Goal: Task Accomplishment & Management: Use online tool/utility

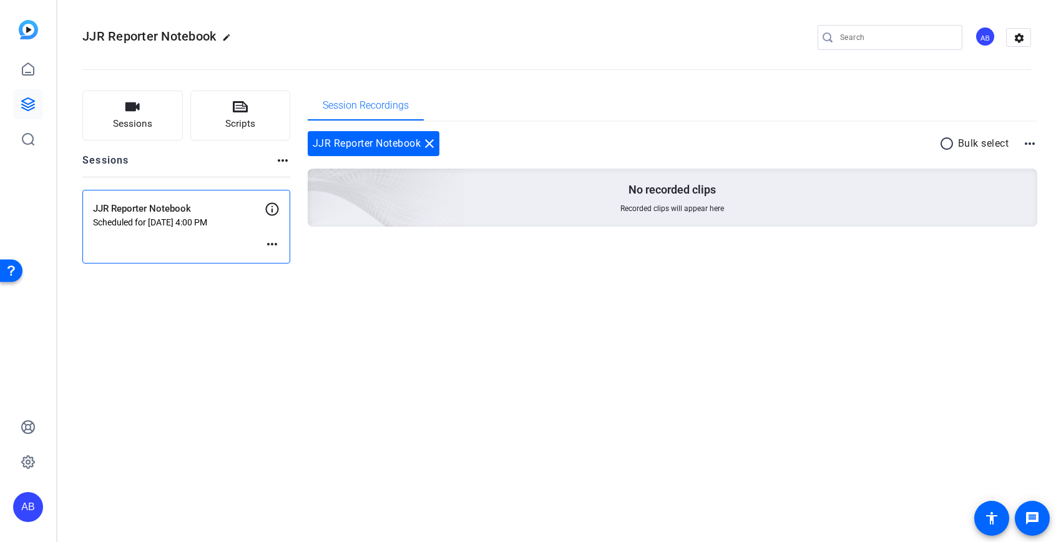
click at [247, 243] on div "JJR Reporter Notebook Scheduled for [DATE] 4:00 PM more_horiz" at bounding box center [186, 227] width 208 height 74
click at [124, 124] on span "Sessions" at bounding box center [132, 124] width 39 height 14
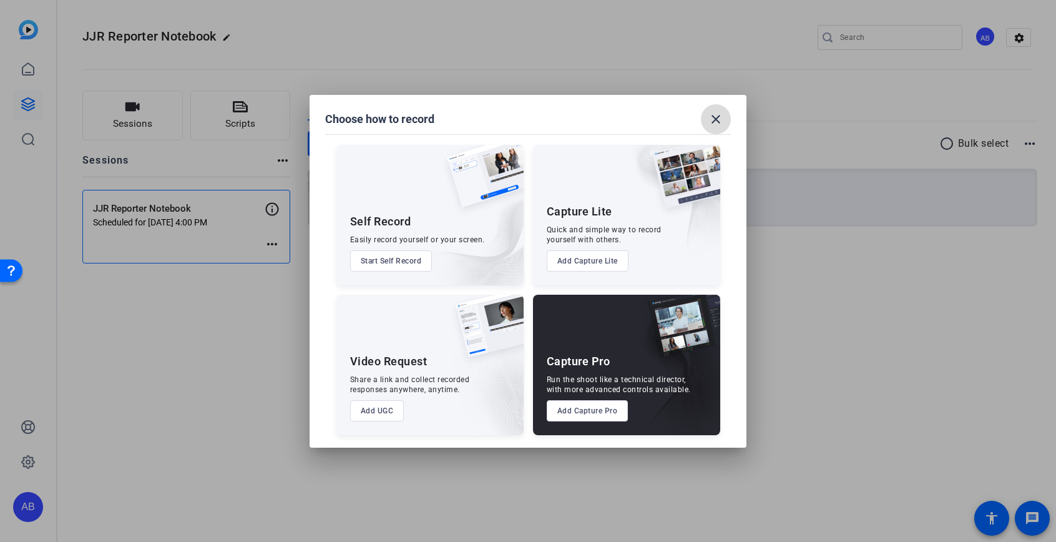
click at [718, 130] on span at bounding box center [716, 119] width 30 height 30
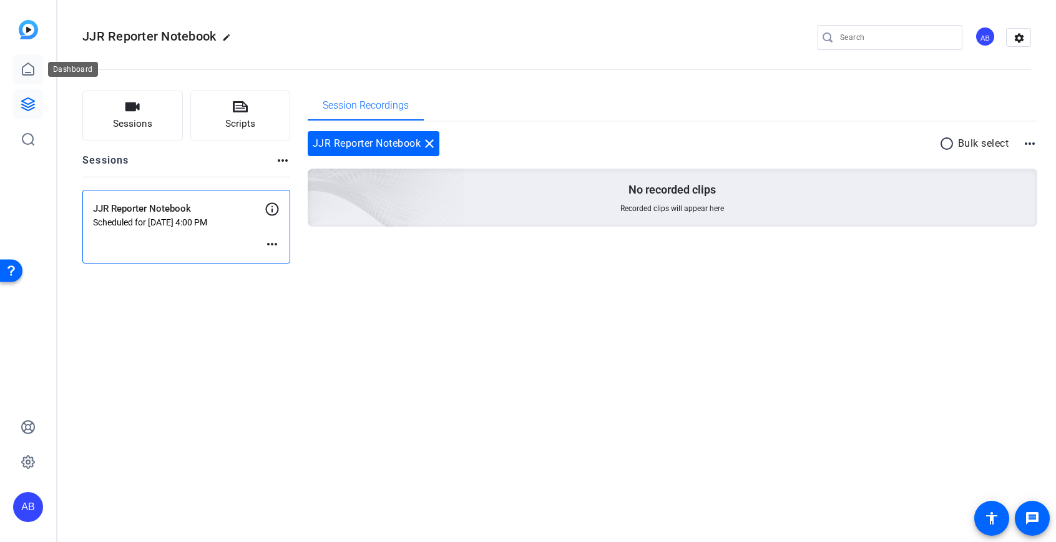
click at [32, 68] on icon at bounding box center [28, 69] width 15 height 15
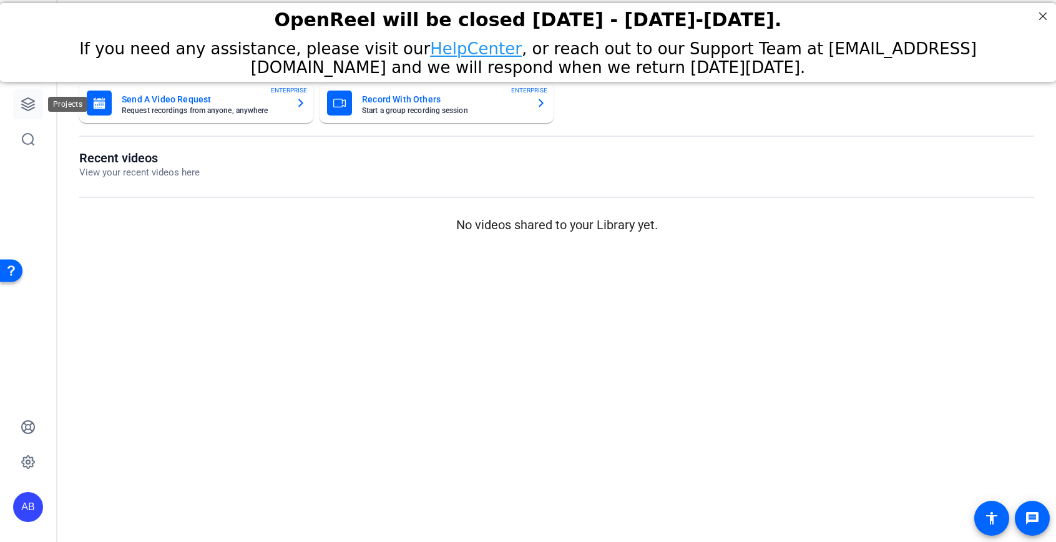
click at [30, 114] on link at bounding box center [28, 104] width 30 height 30
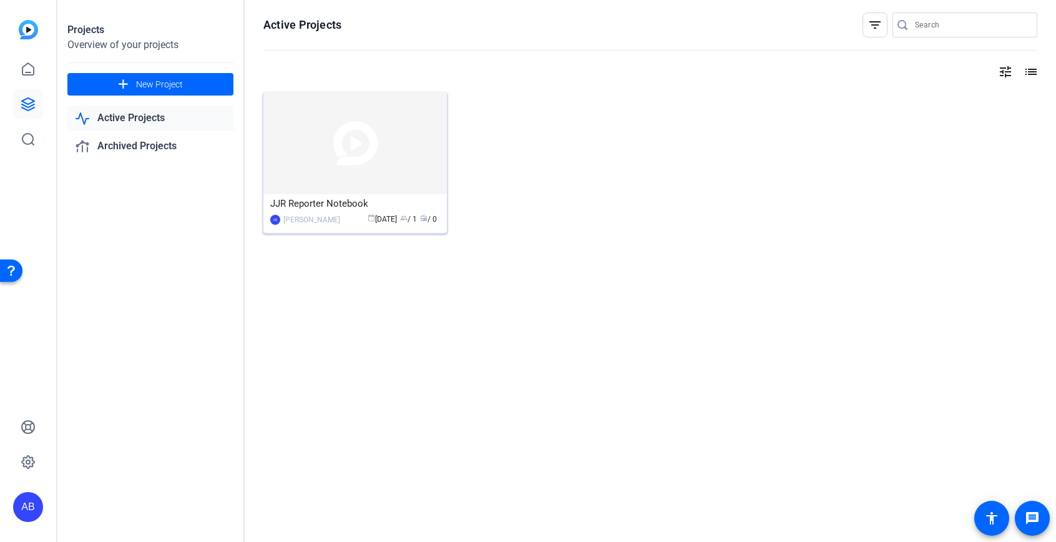
click at [346, 205] on div "JJR Reporter Notebook" at bounding box center [355, 203] width 170 height 19
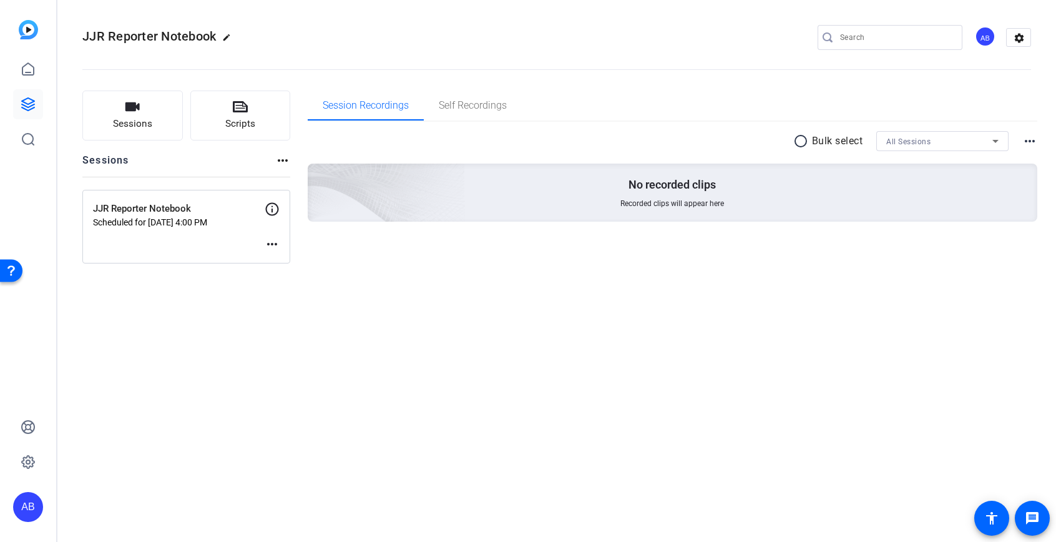
click at [265, 213] on icon at bounding box center [272, 209] width 15 height 15
click at [217, 223] on p "Scheduled for [DATE] 4:00 PM" at bounding box center [179, 222] width 172 height 10
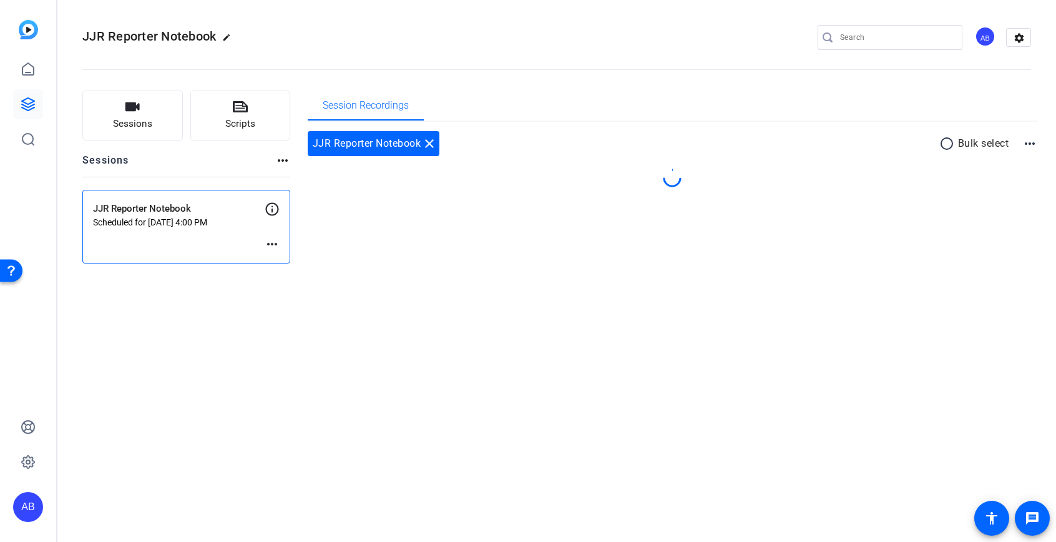
click at [217, 223] on p "Scheduled for [DATE] 4:00 PM" at bounding box center [179, 222] width 172 height 10
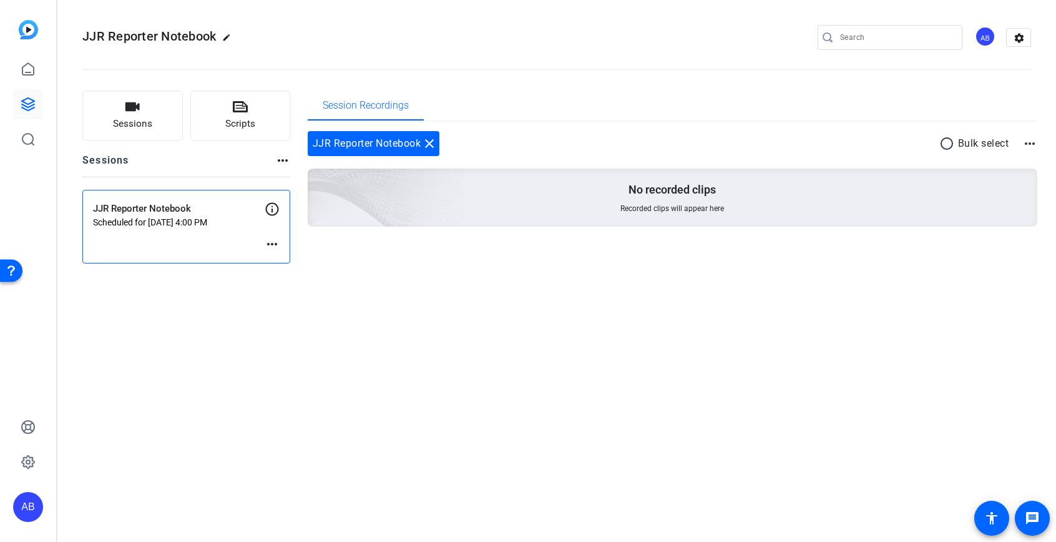
click at [346, 139] on div "JJR Reporter Notebook close" at bounding box center [374, 143] width 132 height 25
click at [987, 42] on div "AB" at bounding box center [985, 36] width 21 height 21
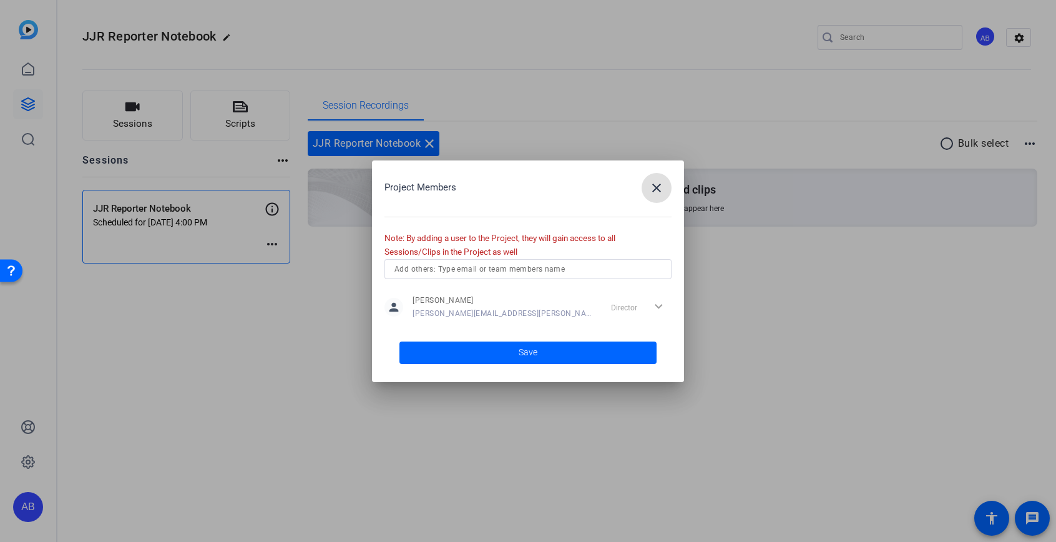
click at [672, 184] on div "Project Members close Note: By adding a user to the Project, they will gain acc…" at bounding box center [528, 271] width 312 height 222
click at [656, 190] on mat-icon "close" at bounding box center [656, 187] width 15 height 15
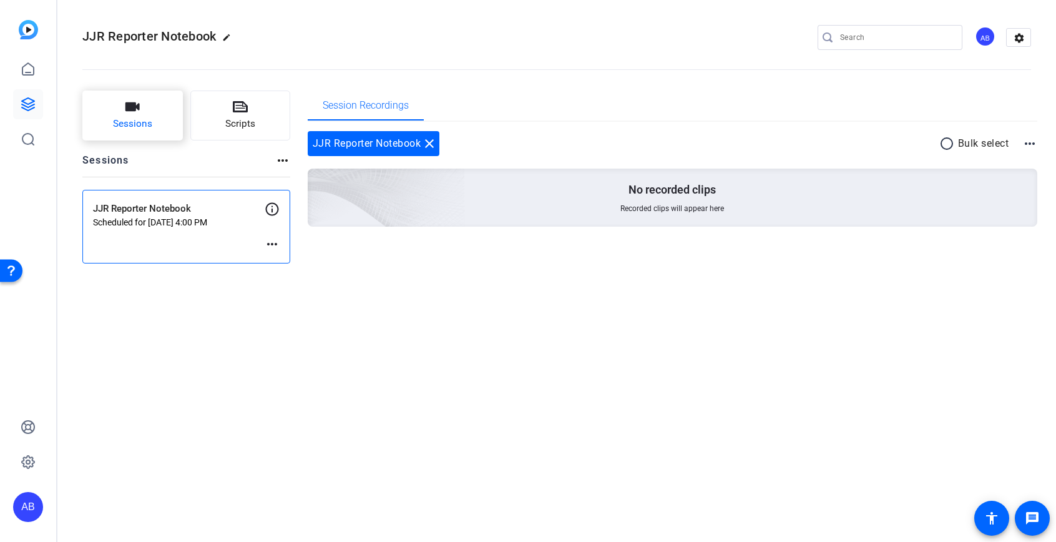
click at [142, 112] on button "Sessions" at bounding box center [132, 116] width 100 height 50
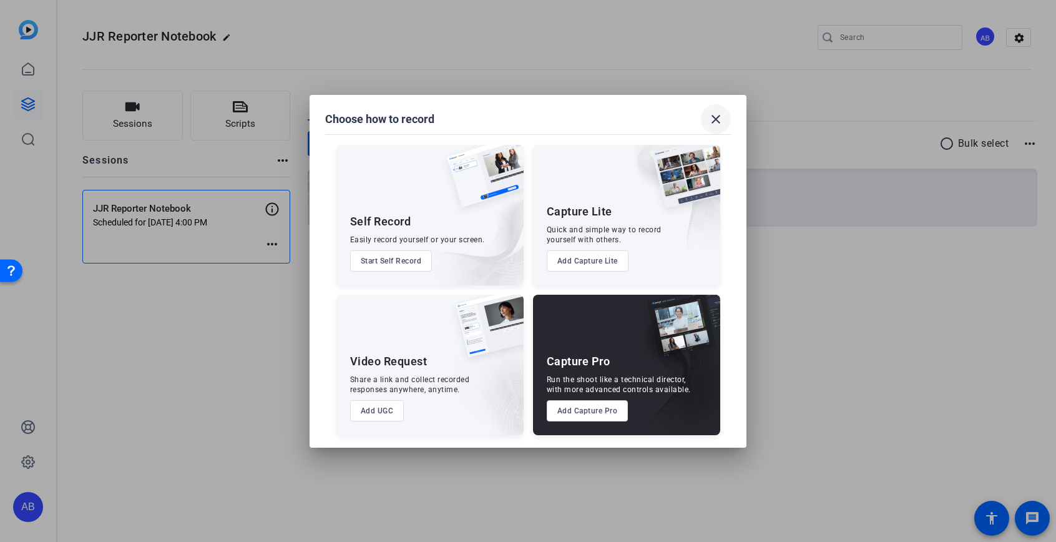
click at [725, 114] on span at bounding box center [716, 119] width 30 height 30
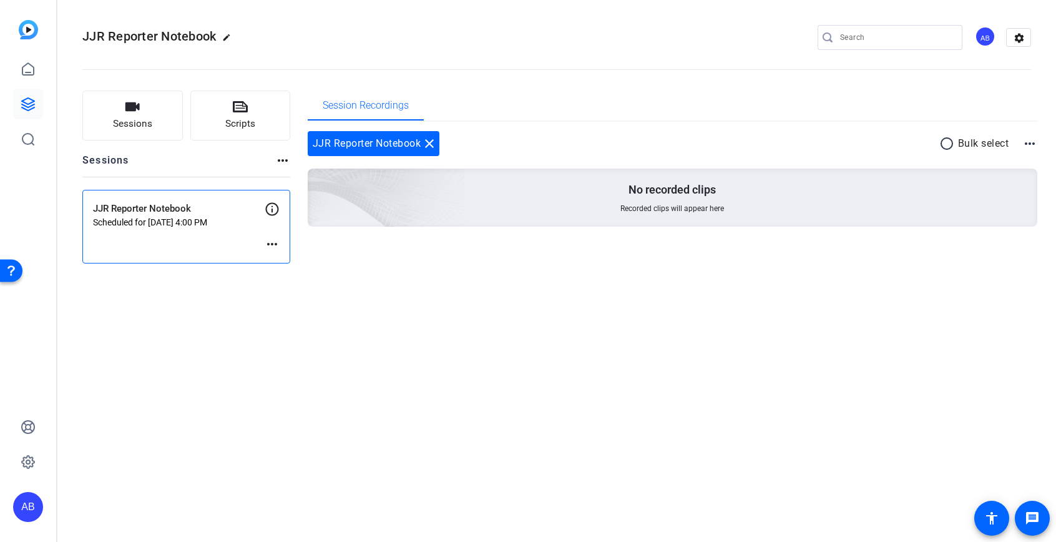
click at [276, 237] on mat-icon "more_horiz" at bounding box center [272, 244] width 15 height 15
click at [182, 236] on div at bounding box center [528, 271] width 1056 height 542
click at [37, 68] on link at bounding box center [28, 69] width 30 height 30
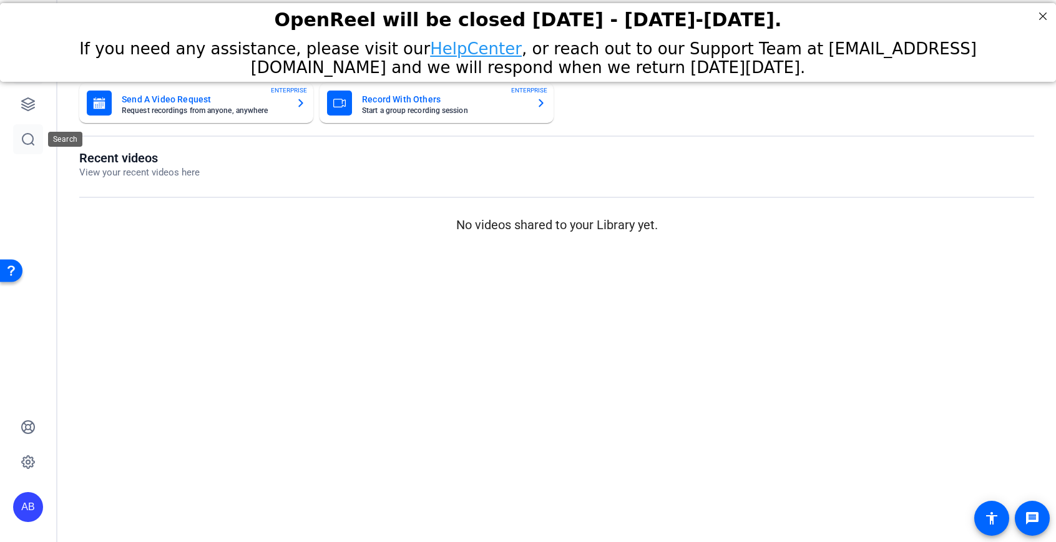
click at [27, 143] on icon at bounding box center [28, 139] width 15 height 15
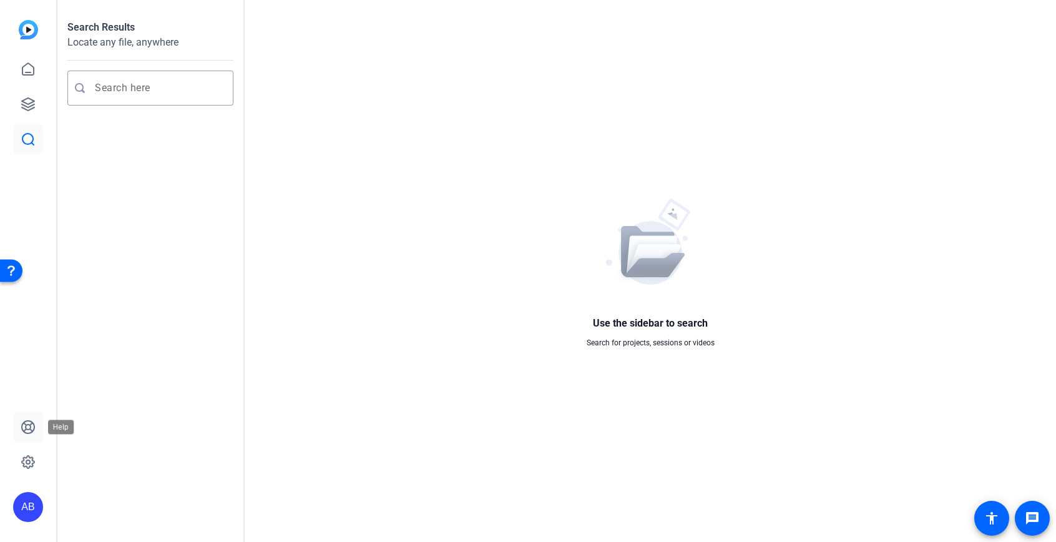
click at [29, 439] on link at bounding box center [28, 427] width 30 height 30
click at [32, 104] on icon at bounding box center [28, 104] width 15 height 15
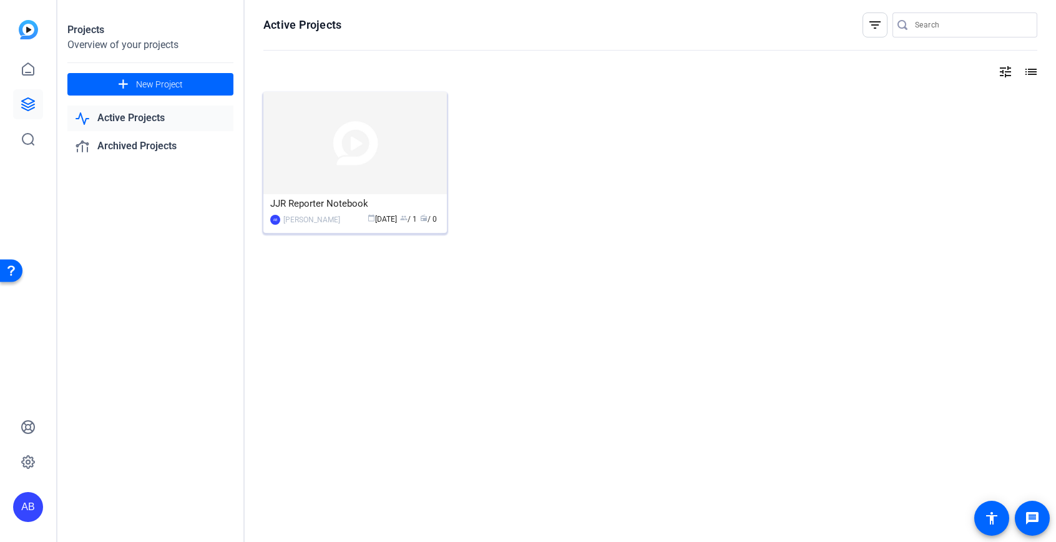
click at [338, 198] on div "JJR Reporter Notebook" at bounding box center [355, 203] width 170 height 19
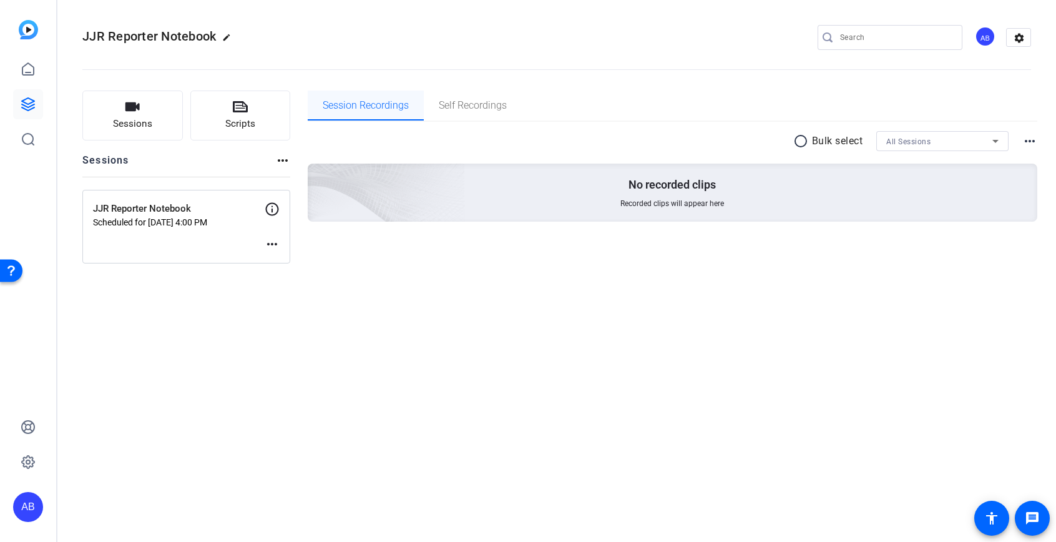
click at [396, 105] on span "Session Recordings" at bounding box center [366, 105] width 86 height 10
click at [286, 161] on mat-icon "more_horiz" at bounding box center [282, 160] width 15 height 15
click at [254, 227] on div at bounding box center [528, 271] width 1056 height 542
click at [273, 248] on mat-icon "more_horiz" at bounding box center [272, 244] width 15 height 15
click at [272, 208] on div at bounding box center [528, 271] width 1056 height 542
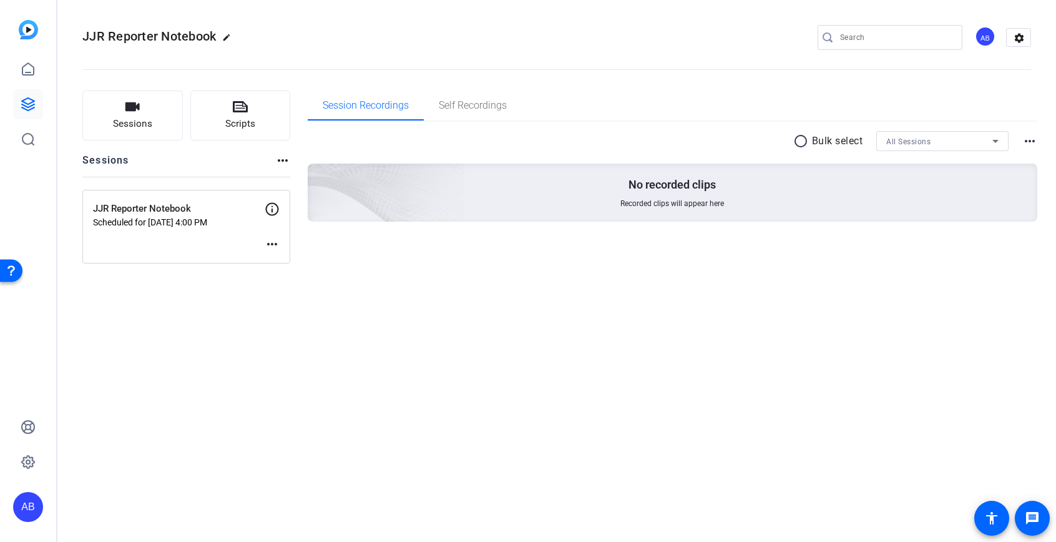
click at [272, 210] on icon at bounding box center [272, 209] width 13 height 13
click at [230, 212] on p "JJR Reporter Notebook" at bounding box center [179, 209] width 172 height 14
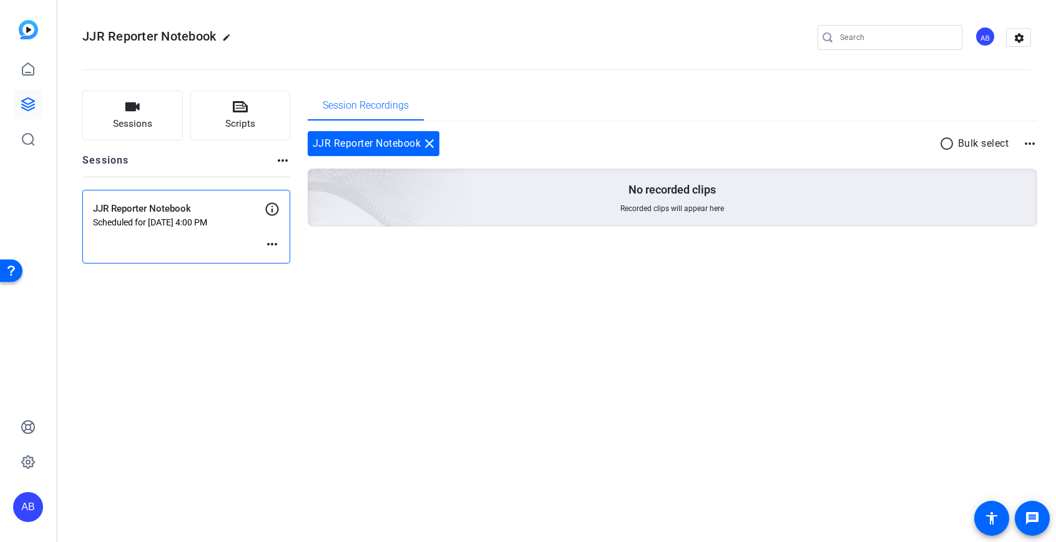
click at [403, 142] on div "JJR Reporter Notebook close" at bounding box center [374, 143] width 132 height 25
click at [203, 255] on div "JJR Reporter Notebook Scheduled for [DATE] 4:00 PM more_horiz" at bounding box center [186, 227] width 208 height 74
click at [272, 248] on mat-icon "more_horiz" at bounding box center [272, 244] width 15 height 15
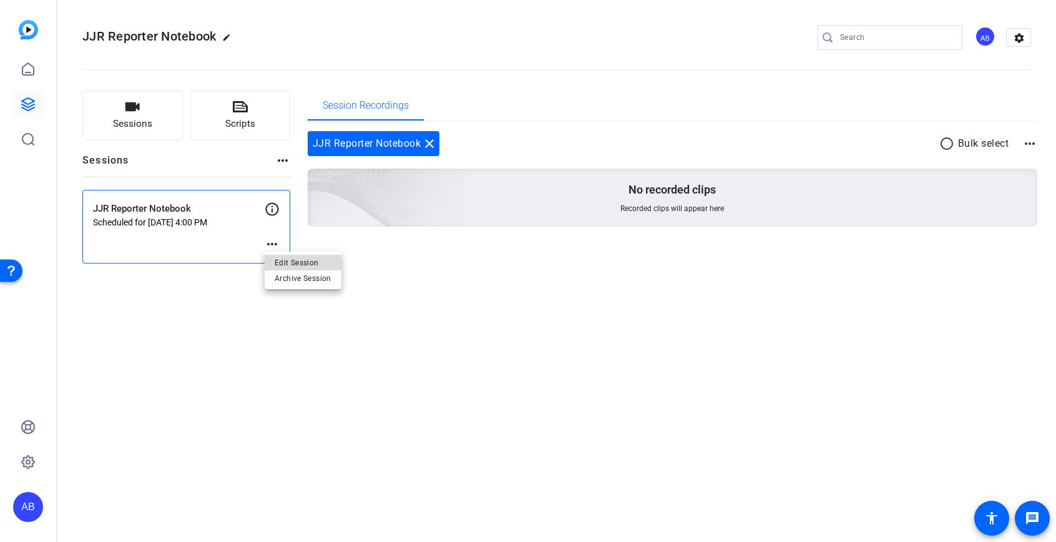
click at [278, 263] on span "Edit Session" at bounding box center [303, 262] width 57 height 15
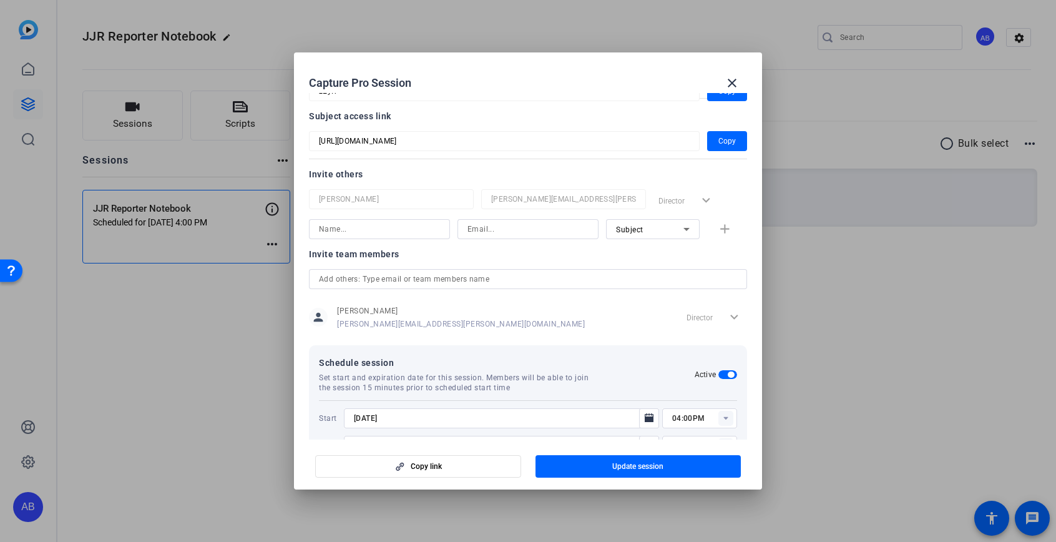
scroll to position [95, 0]
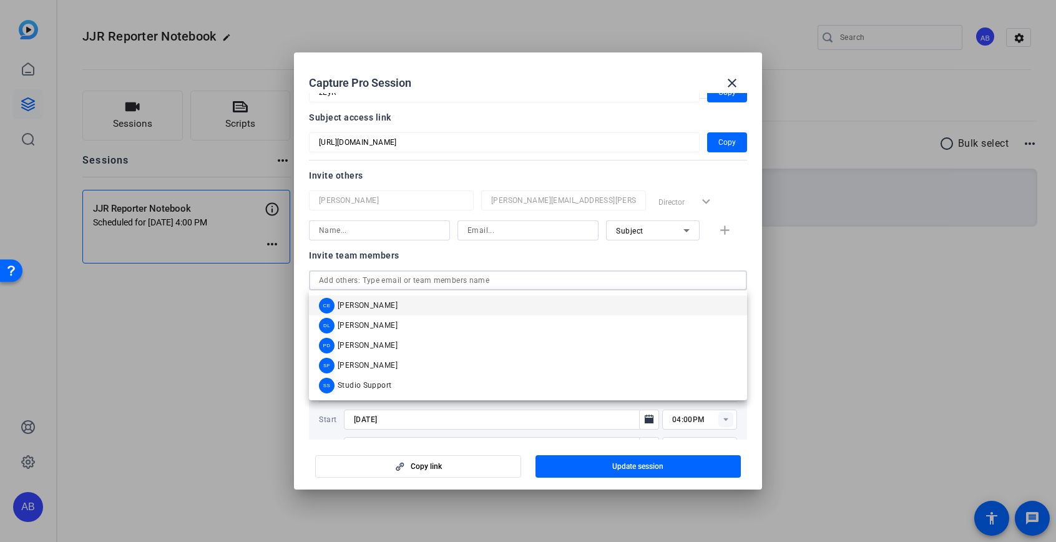
click at [560, 274] on input "text" at bounding box center [528, 280] width 418 height 15
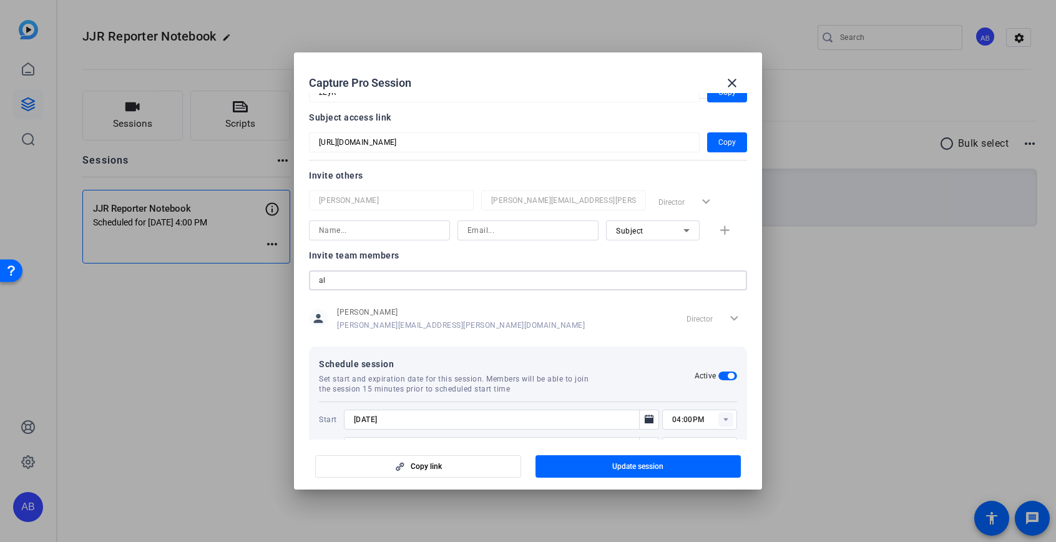
type input "a"
type input "A"
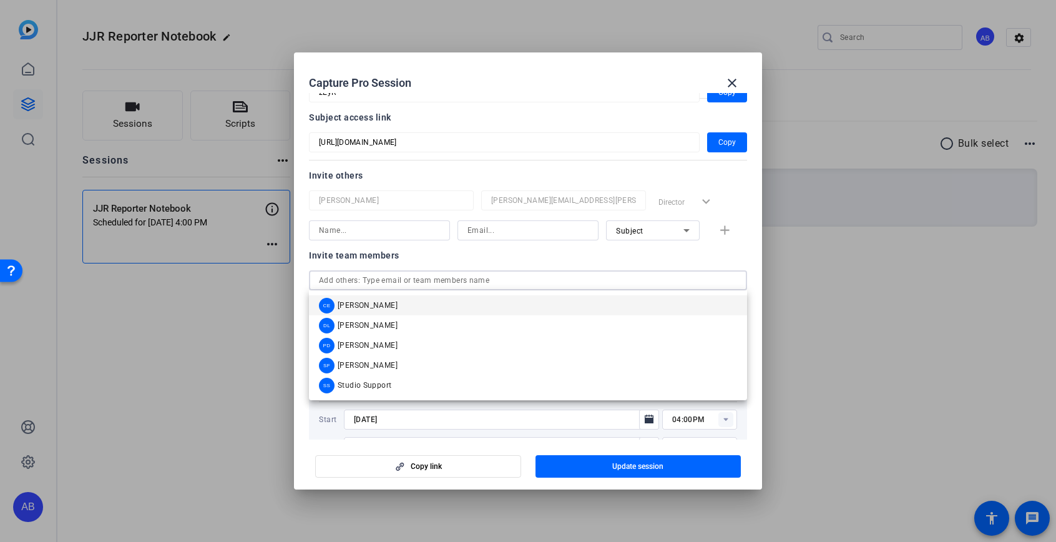
click at [567, 256] on div "Invite team members" at bounding box center [528, 255] width 438 height 15
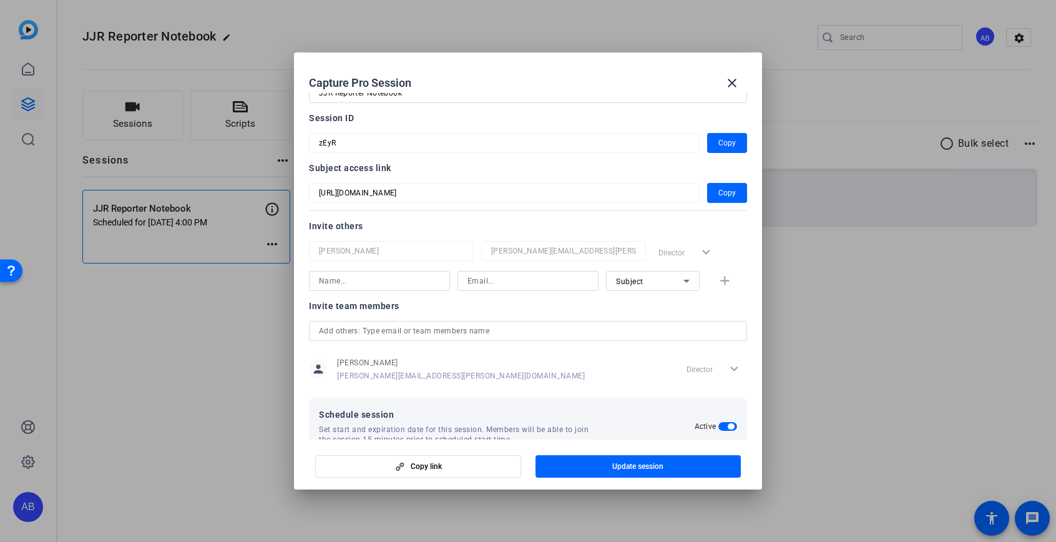
scroll to position [0, 0]
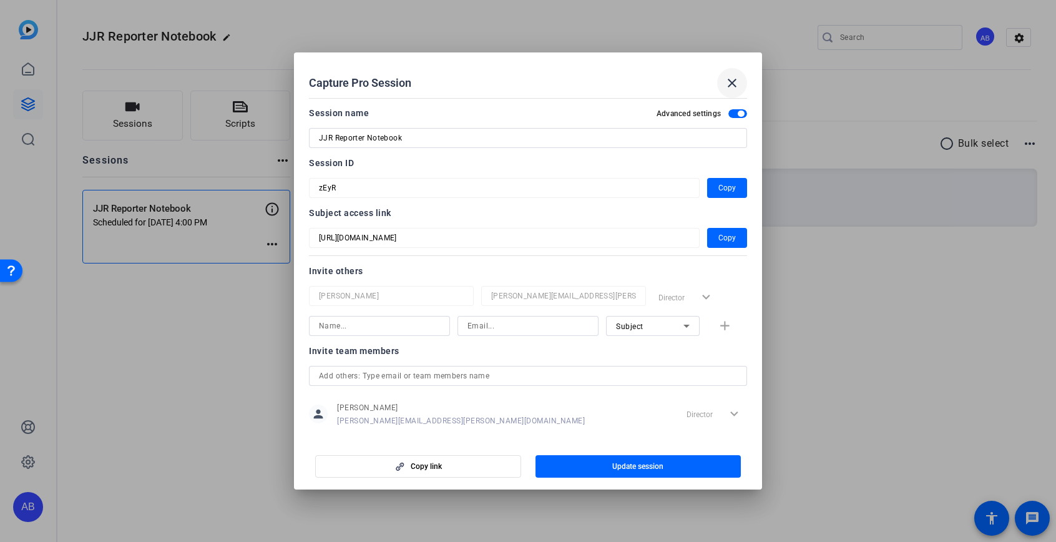
click at [736, 79] on mat-icon "close" at bounding box center [732, 83] width 15 height 15
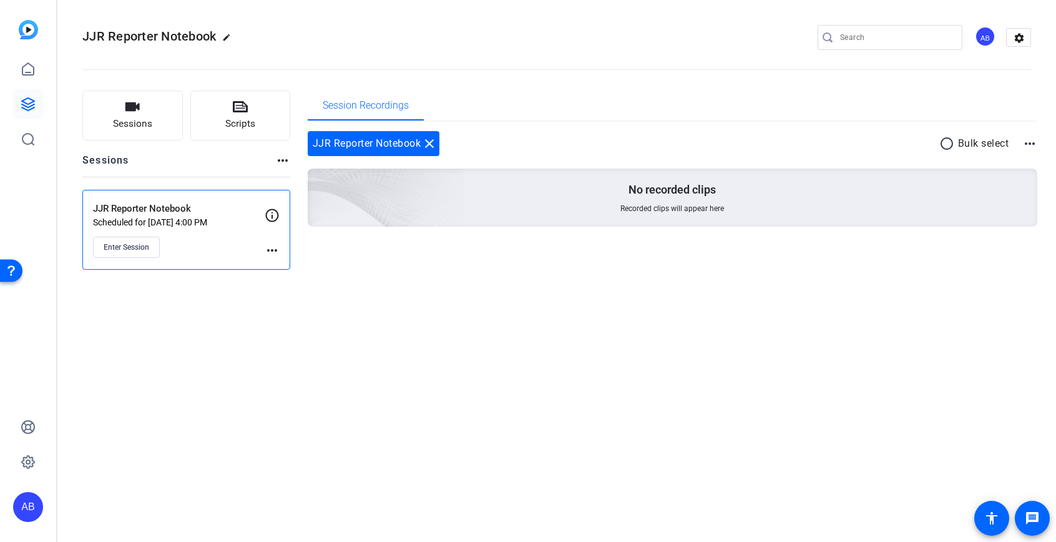
click at [611, 205] on div "No recorded clips Recorded clips will appear here" at bounding box center [673, 198] width 730 height 58
click at [146, 249] on span "Enter Session" at bounding box center [127, 247] width 46 height 10
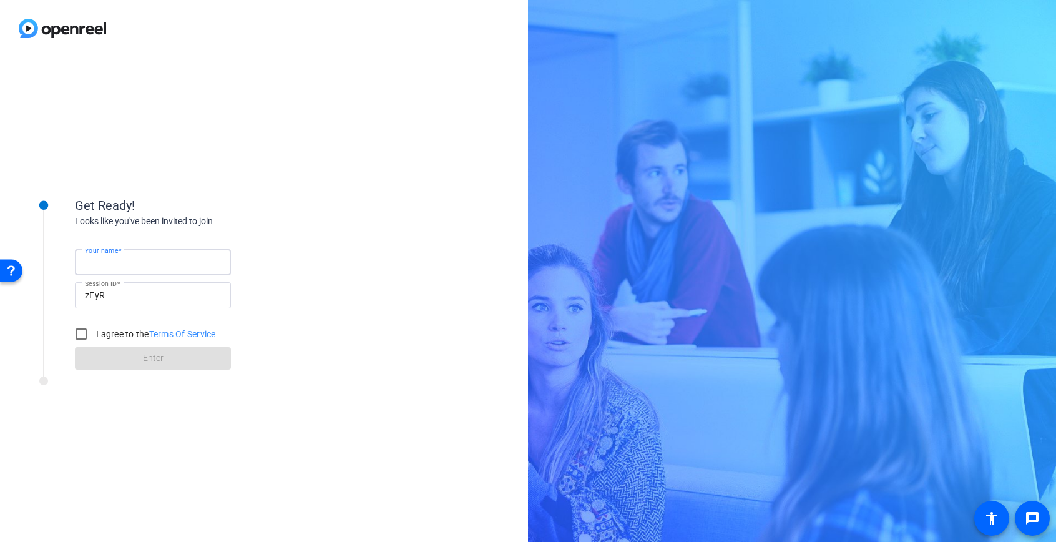
click at [187, 258] on input "Your name" at bounding box center [153, 262] width 136 height 15
type input "Alice"
click at [82, 335] on input "I agree to the Terms Of Service" at bounding box center [81, 333] width 25 height 25
checkbox input "true"
click at [91, 352] on span at bounding box center [153, 358] width 156 height 30
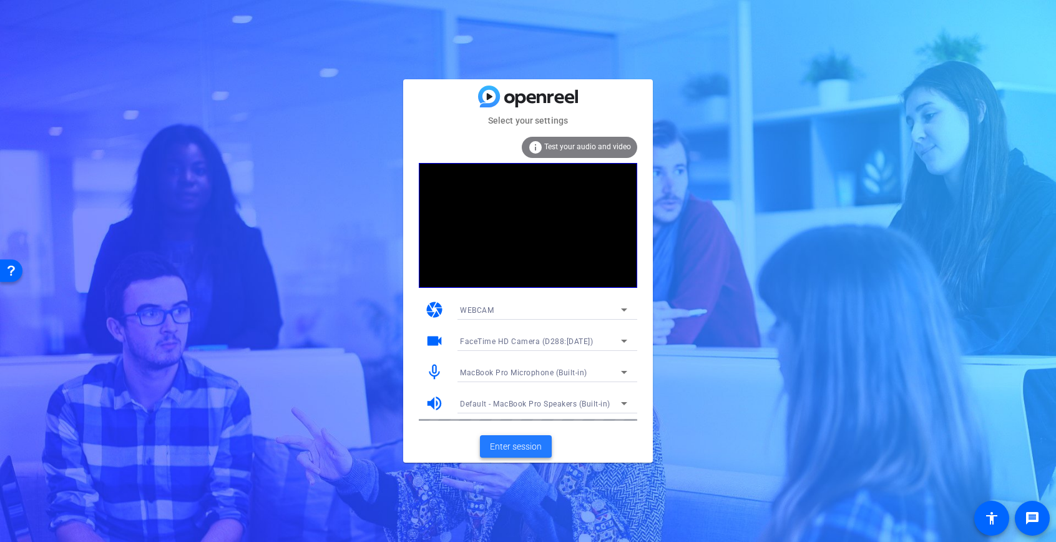
click at [496, 441] on span "Enter session" at bounding box center [516, 446] width 52 height 13
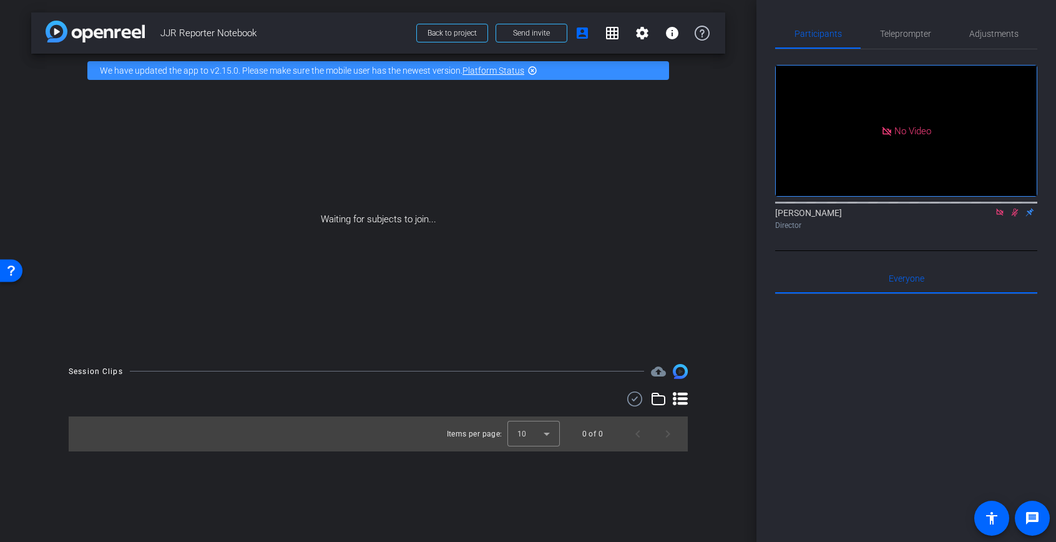
click at [999, 215] on icon at bounding box center [999, 211] width 7 height 7
click at [1001, 217] on icon at bounding box center [1000, 212] width 10 height 9
click at [983, 34] on span "Adjustments" at bounding box center [993, 33] width 49 height 9
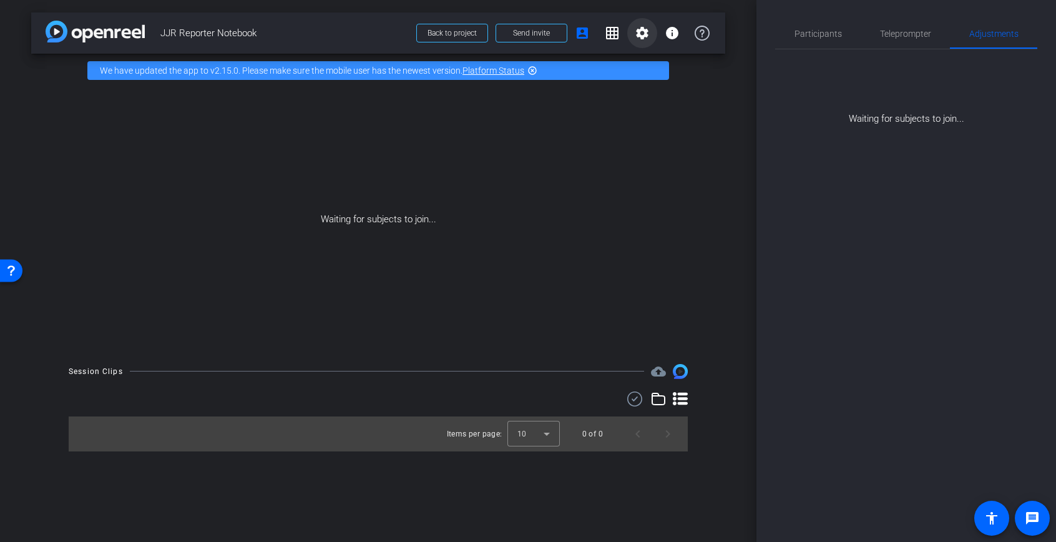
click at [642, 26] on mat-icon "settings" at bounding box center [642, 33] width 15 height 15
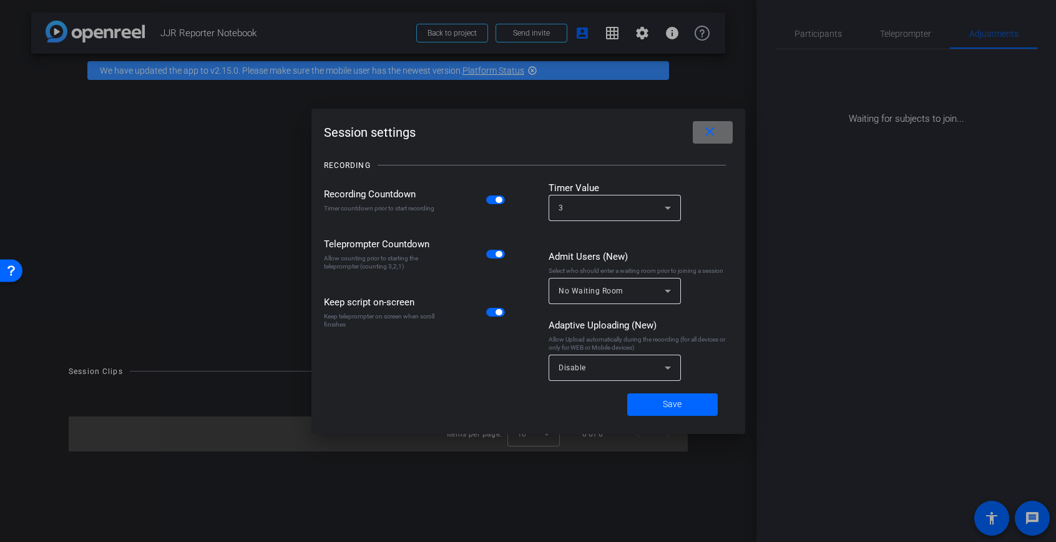
click at [698, 123] on span at bounding box center [713, 132] width 40 height 30
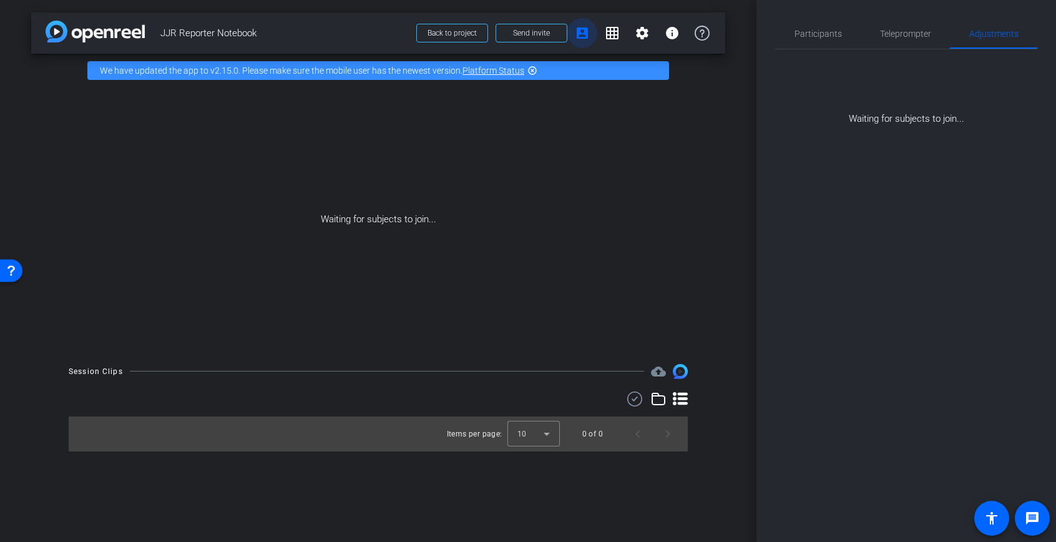
click at [580, 34] on mat-icon "account_box" at bounding box center [582, 33] width 15 height 15
click at [814, 41] on span "Participants" at bounding box center [818, 34] width 47 height 30
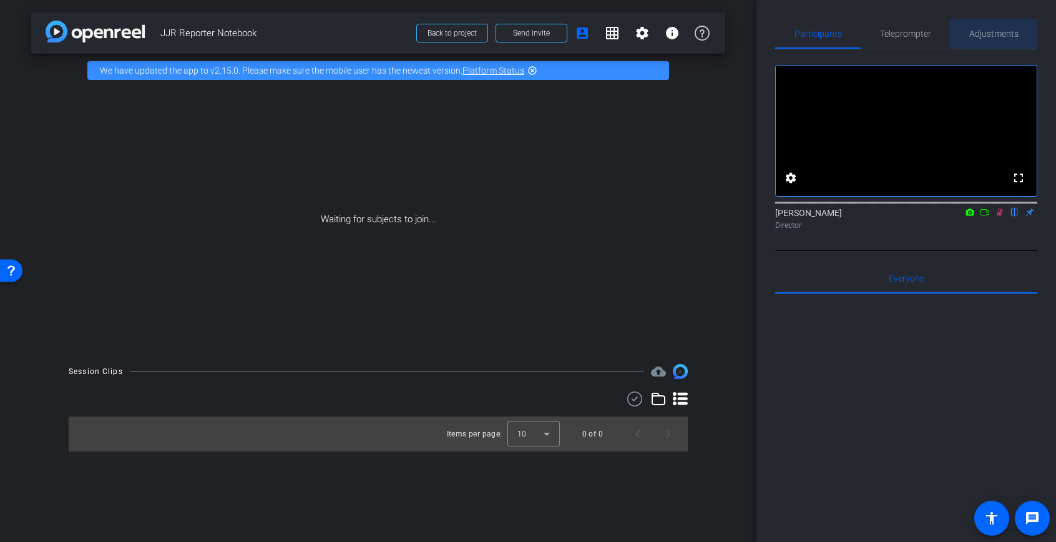
click at [974, 29] on span "Adjustments" at bounding box center [993, 33] width 49 height 9
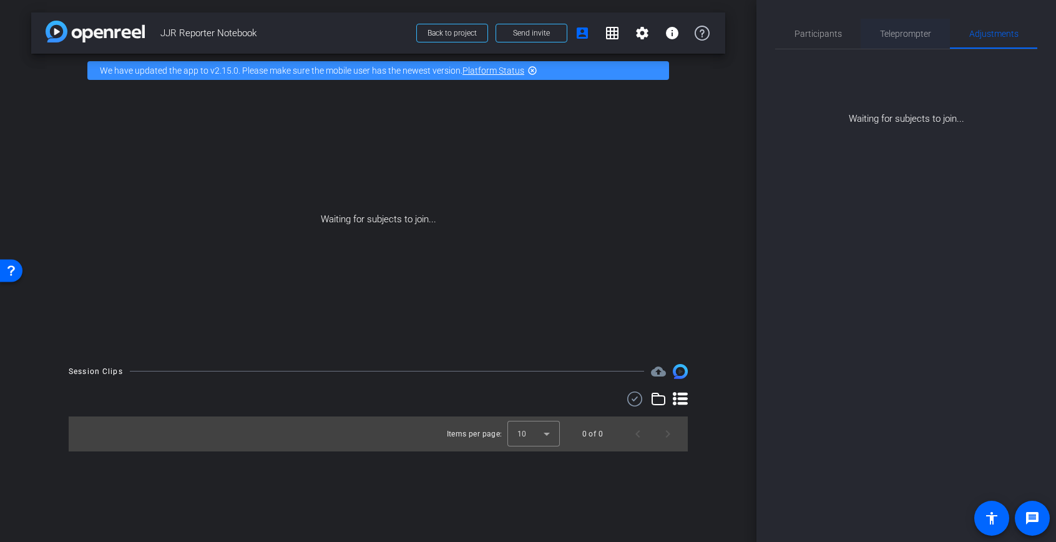
click at [893, 27] on span "Teleprompter" at bounding box center [905, 34] width 51 height 30
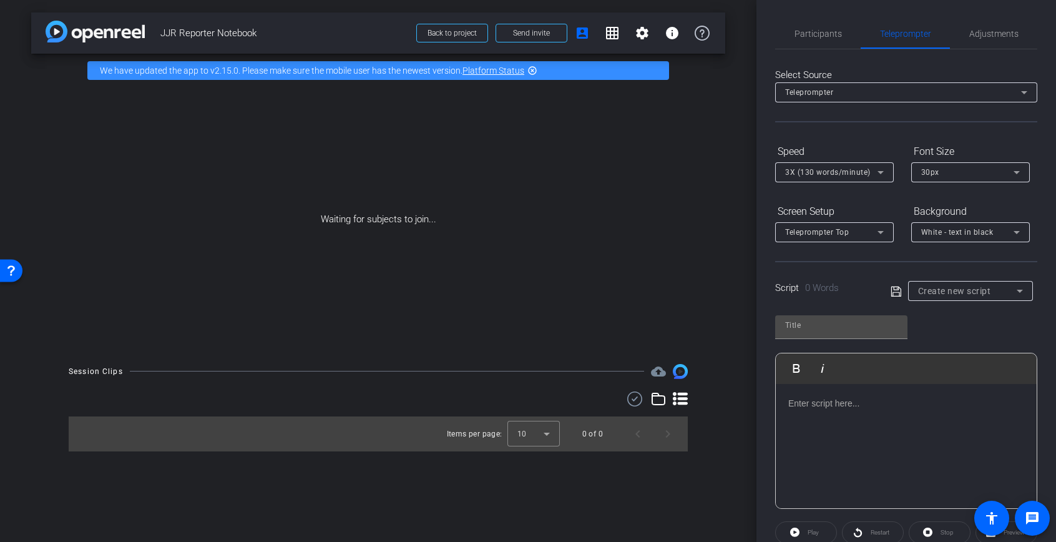
scroll to position [73, 0]
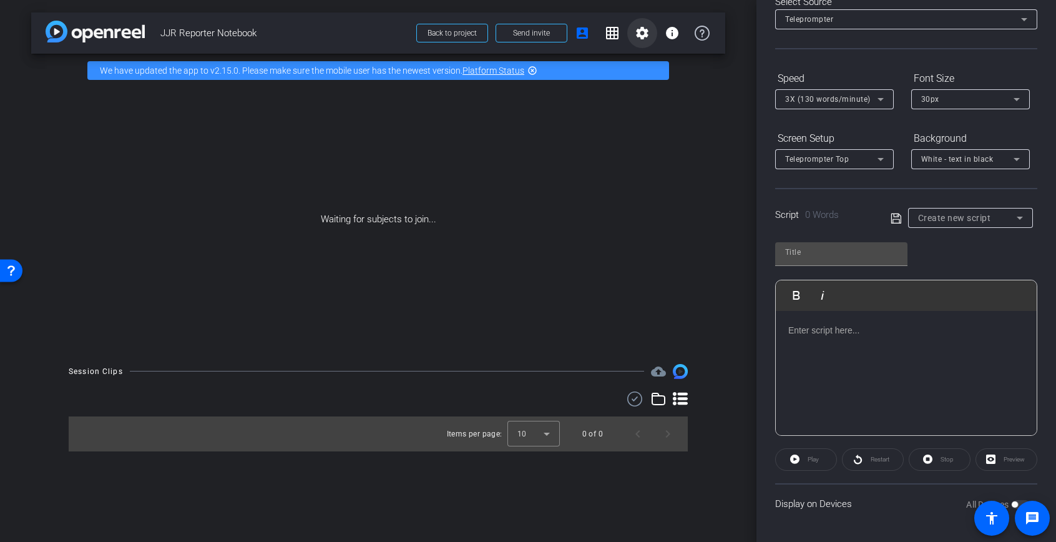
click at [640, 28] on mat-icon "settings" at bounding box center [642, 33] width 15 height 15
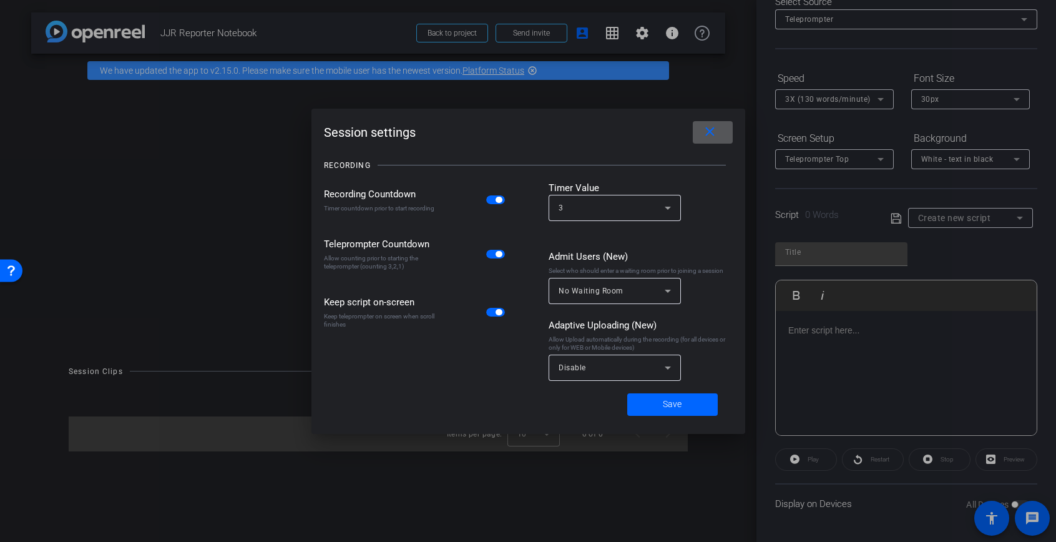
click at [697, 139] on span at bounding box center [713, 132] width 40 height 30
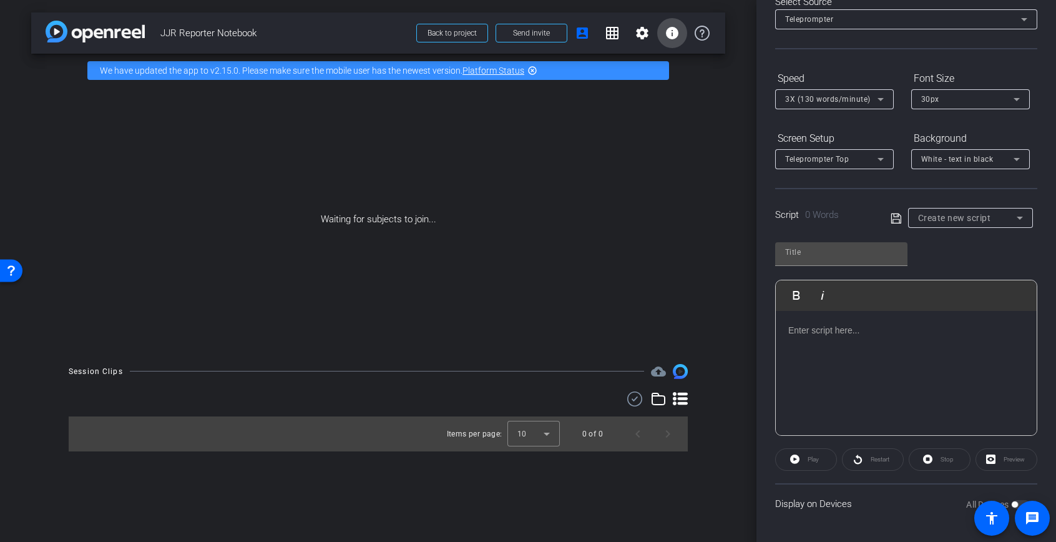
click at [672, 36] on mat-icon "info" at bounding box center [672, 33] width 15 height 15
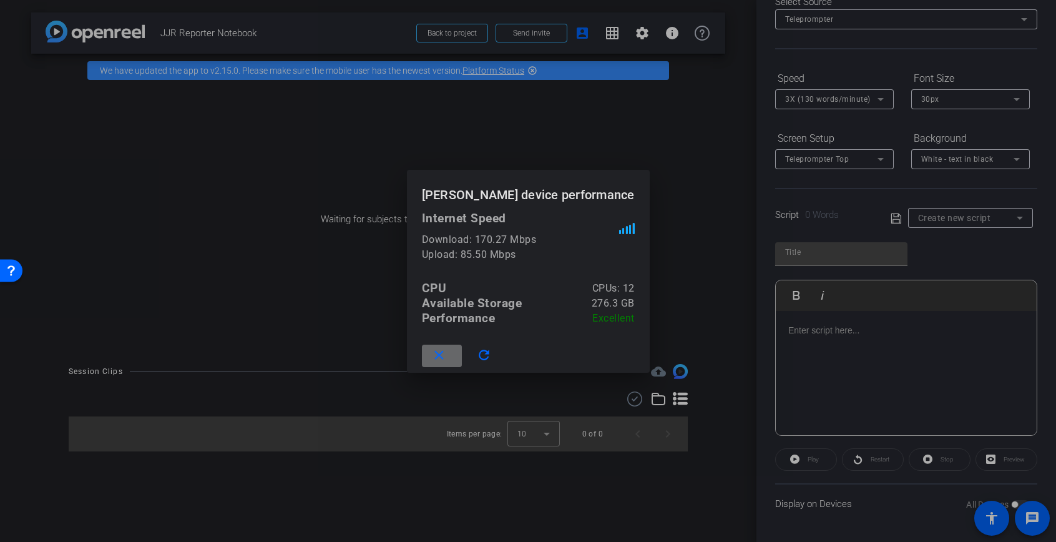
click at [461, 363] on span at bounding box center [442, 356] width 40 height 30
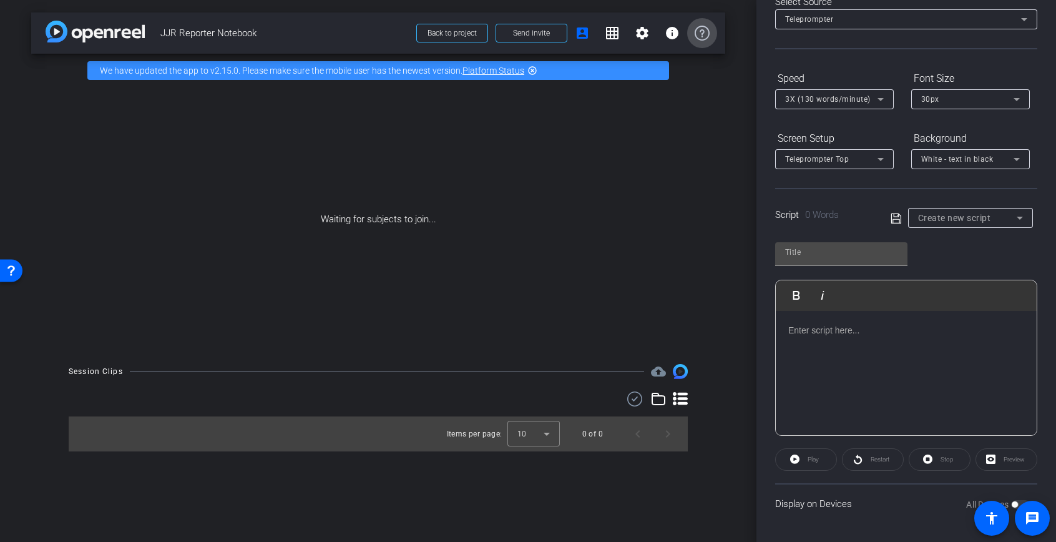
click at [705, 31] on icon at bounding box center [702, 33] width 15 height 15
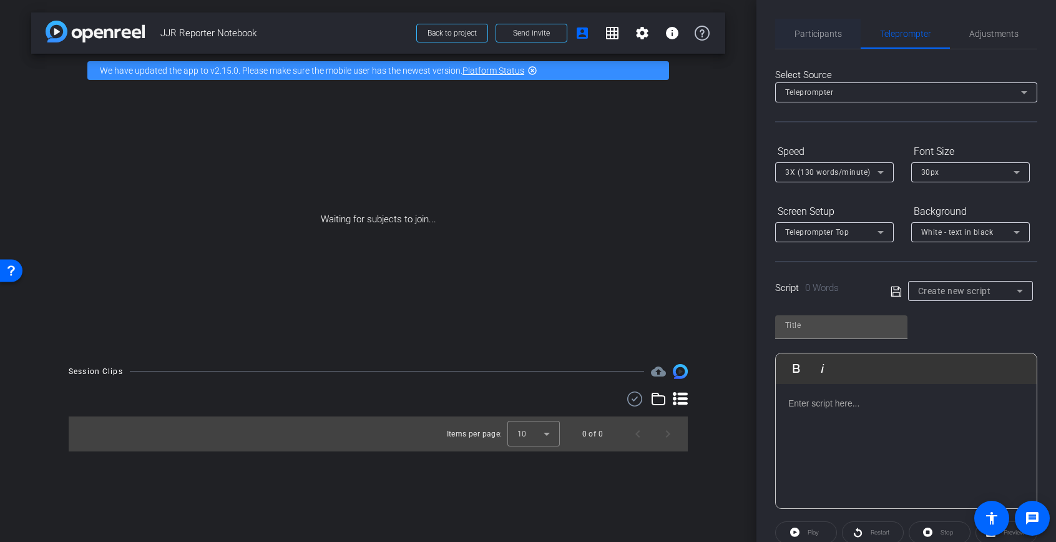
click at [826, 19] on span "Participants" at bounding box center [818, 34] width 47 height 30
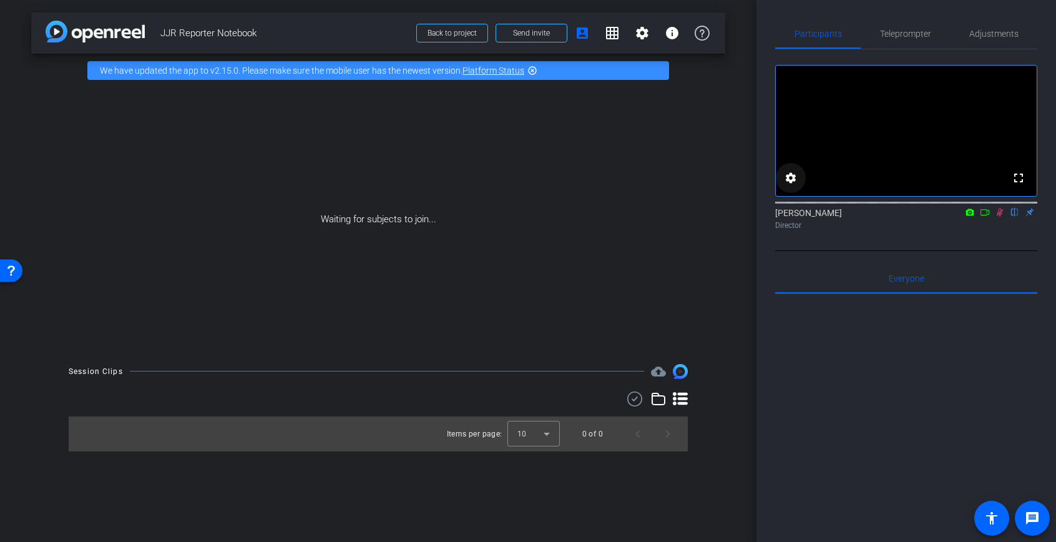
click at [787, 185] on mat-icon "settings" at bounding box center [790, 177] width 15 height 15
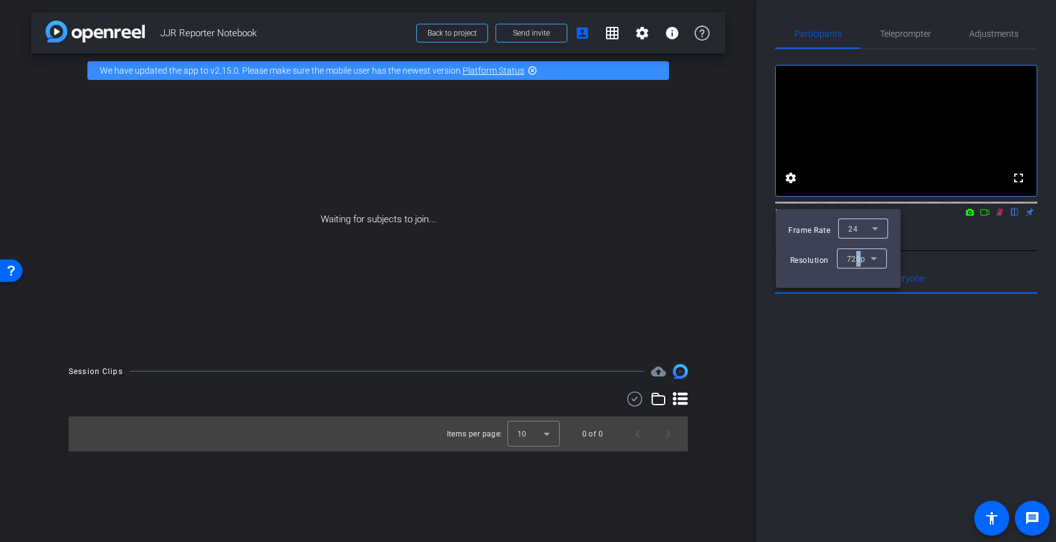
click at [858, 264] on div "720p" at bounding box center [859, 259] width 24 height 16
click at [858, 296] on span "1080p" at bounding box center [857, 303] width 23 height 15
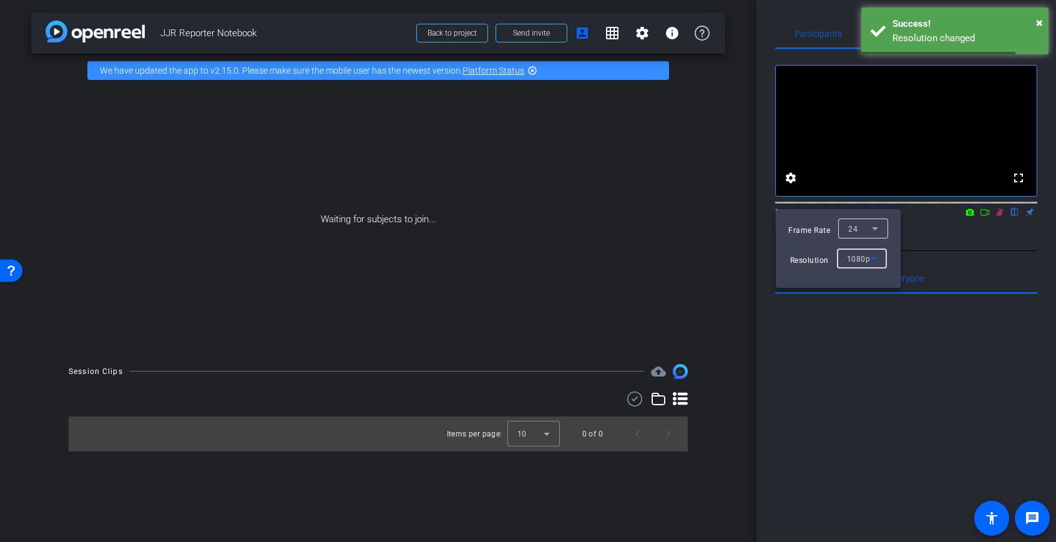
click at [938, 245] on div at bounding box center [528, 271] width 1056 height 542
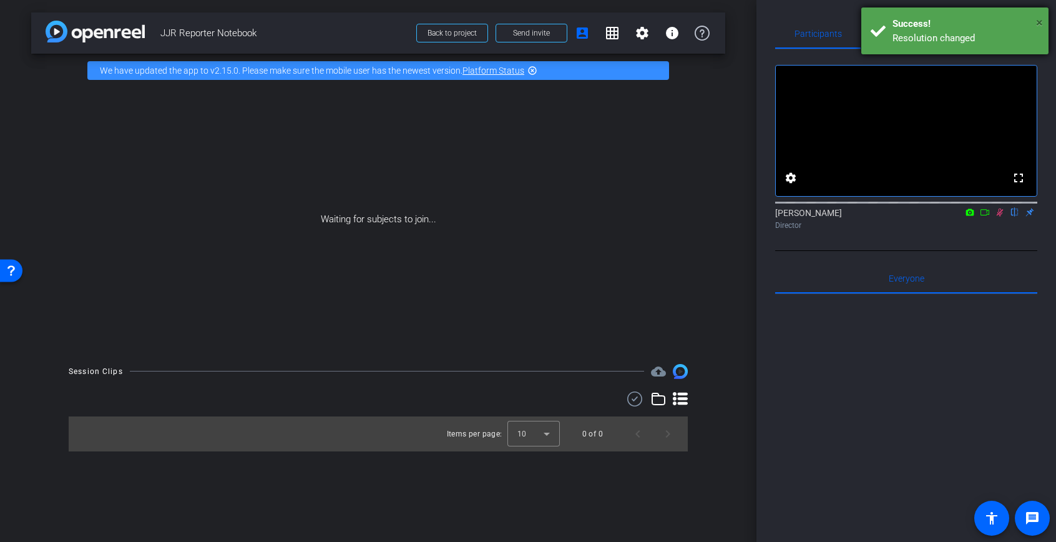
click at [1040, 22] on span "×" at bounding box center [1039, 22] width 7 height 15
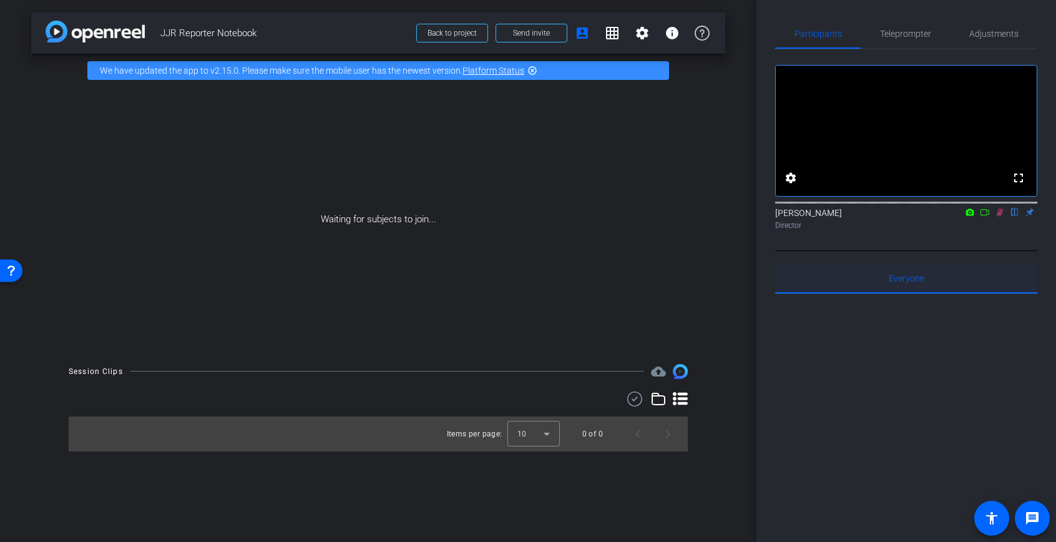
click at [910, 293] on span "Everyone 0" at bounding box center [907, 278] width 36 height 30
click at [905, 293] on span "Everyone 0" at bounding box center [907, 278] width 36 height 30
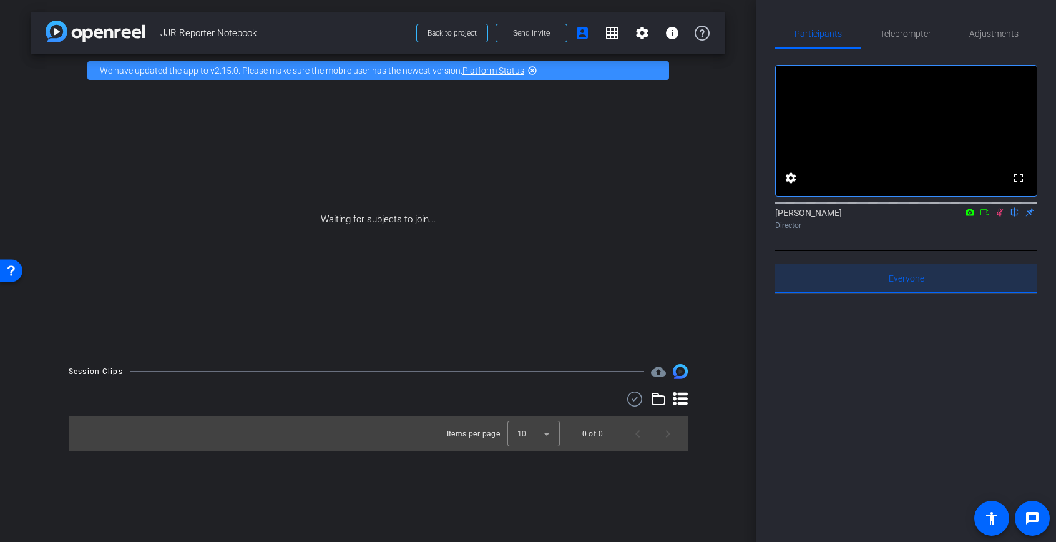
click at [905, 293] on span "Everyone 0" at bounding box center [907, 278] width 36 height 30
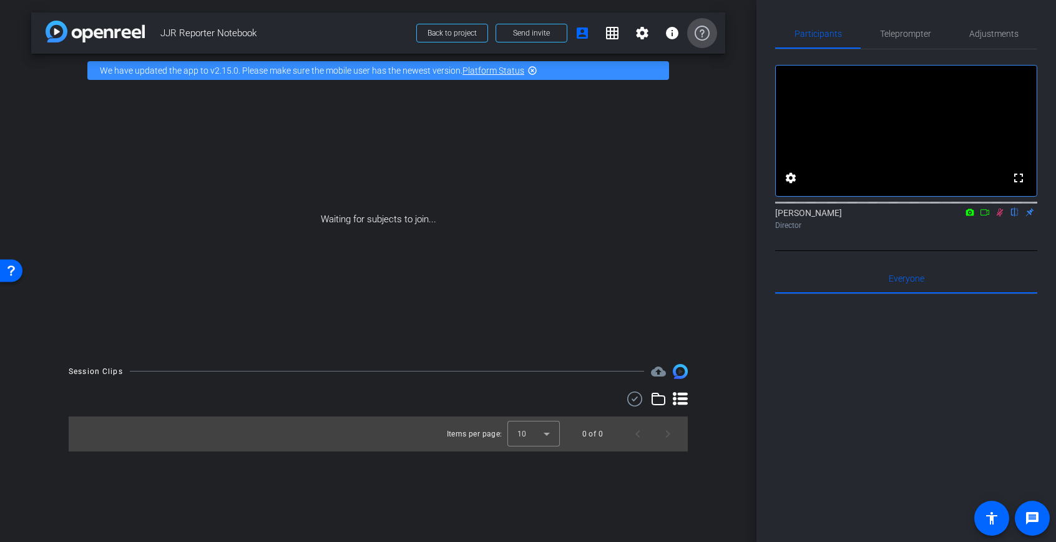
click at [696, 36] on icon at bounding box center [702, 33] width 15 height 15
click at [614, 33] on mat-icon "grid_on" at bounding box center [612, 33] width 15 height 15
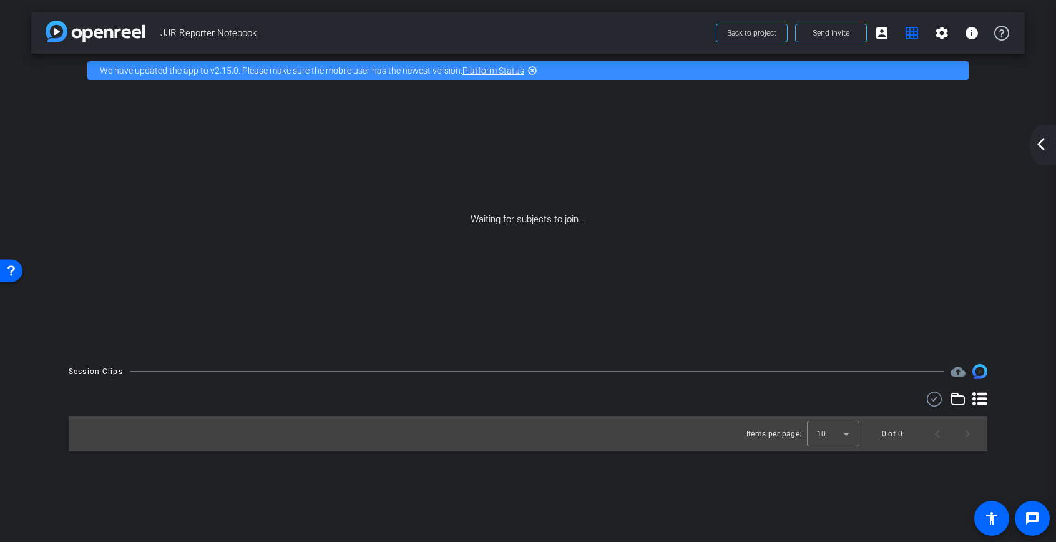
click at [1027, 136] on div "arrow_back JJR Reporter Notebook Back to project Send invite account_box grid_o…" at bounding box center [528, 271] width 1056 height 542
click at [1032, 144] on div "arrow_back_ios_new arrow_forward_ios" at bounding box center [1043, 145] width 26 height 40
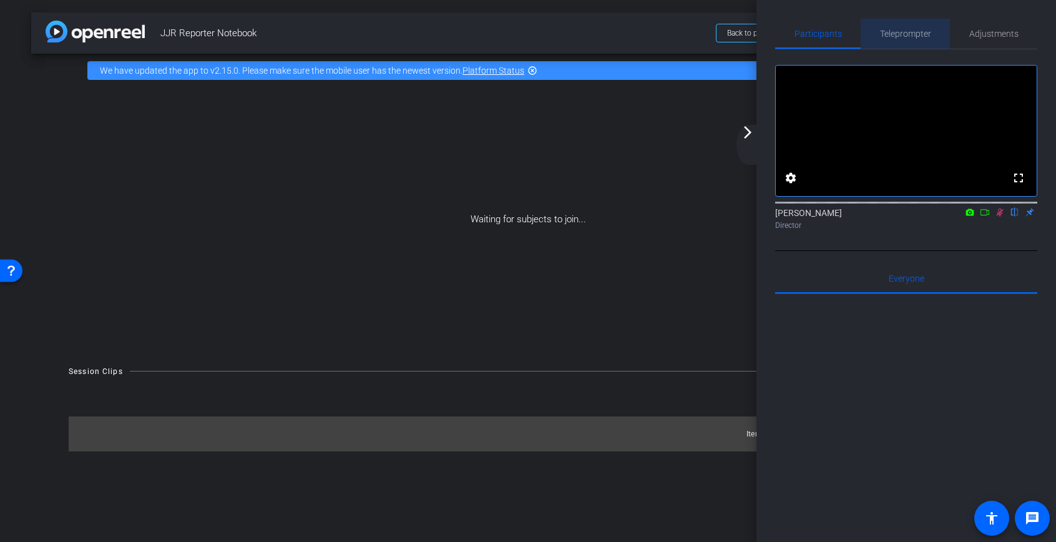
click at [920, 35] on span "Teleprompter" at bounding box center [905, 33] width 51 height 9
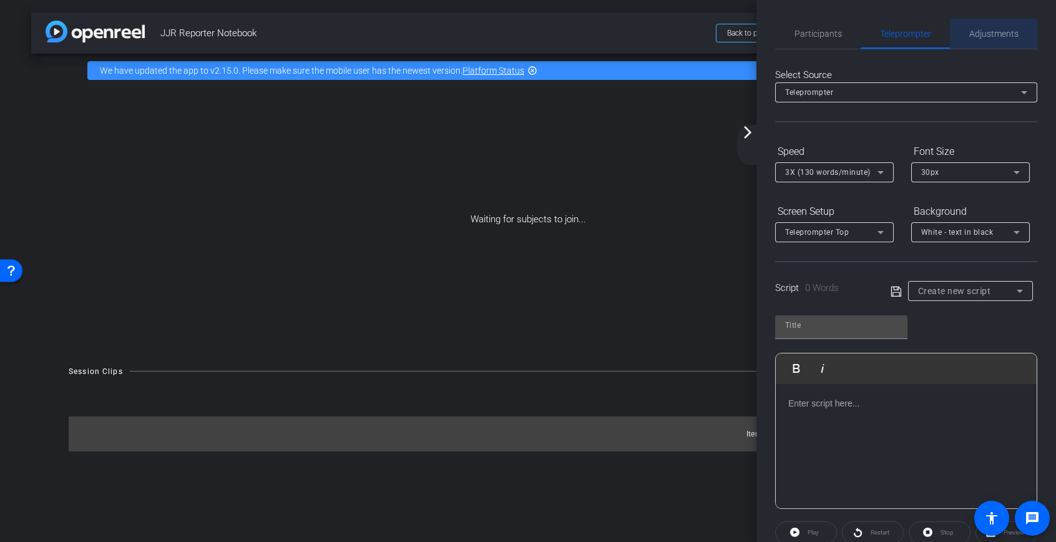
click at [976, 34] on span "Adjustments" at bounding box center [993, 33] width 49 height 9
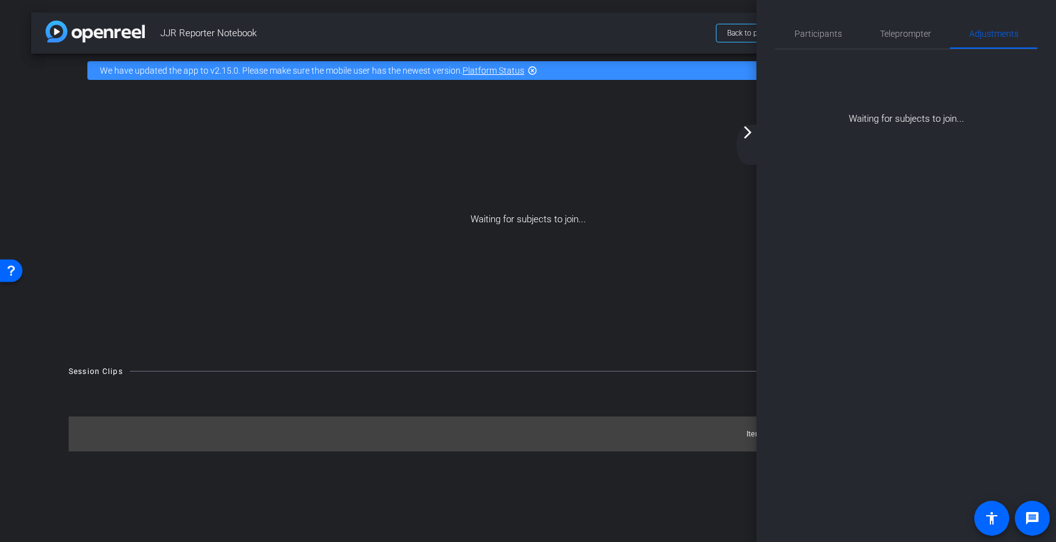
click at [754, 133] on mat-icon "arrow_forward_ios" at bounding box center [747, 132] width 15 height 15
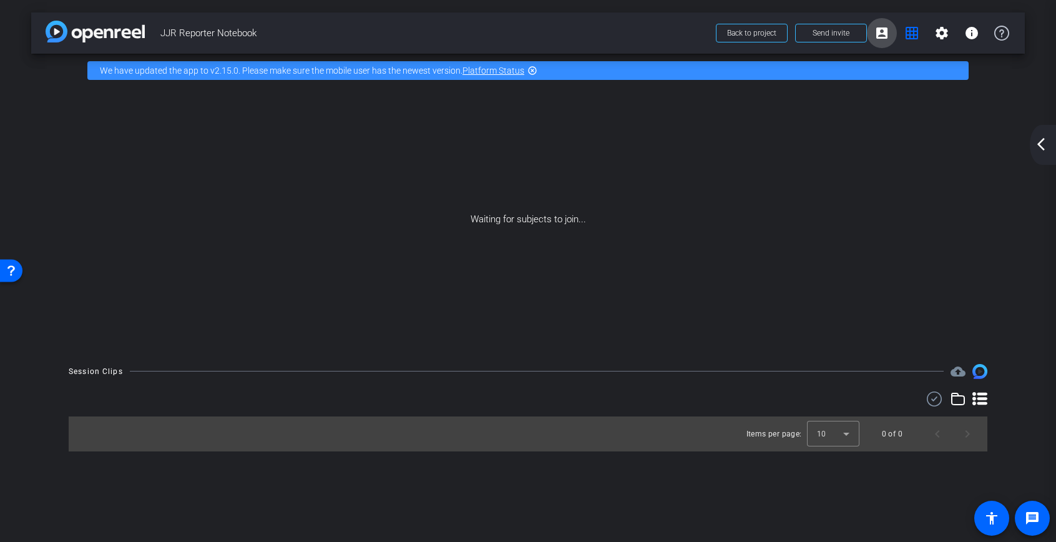
click at [873, 28] on span at bounding box center [882, 33] width 30 height 30
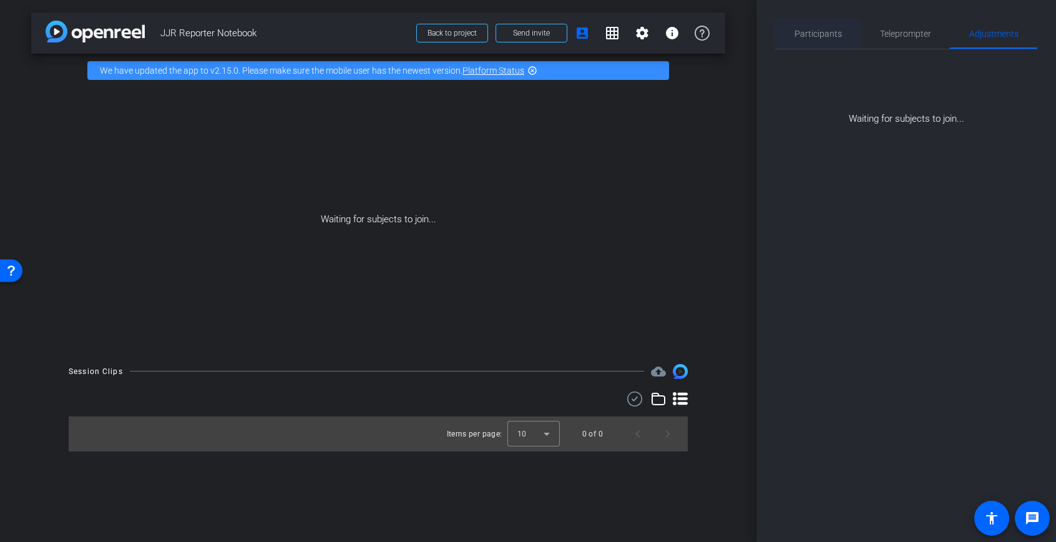
click at [827, 34] on span "Participants" at bounding box center [818, 33] width 47 height 9
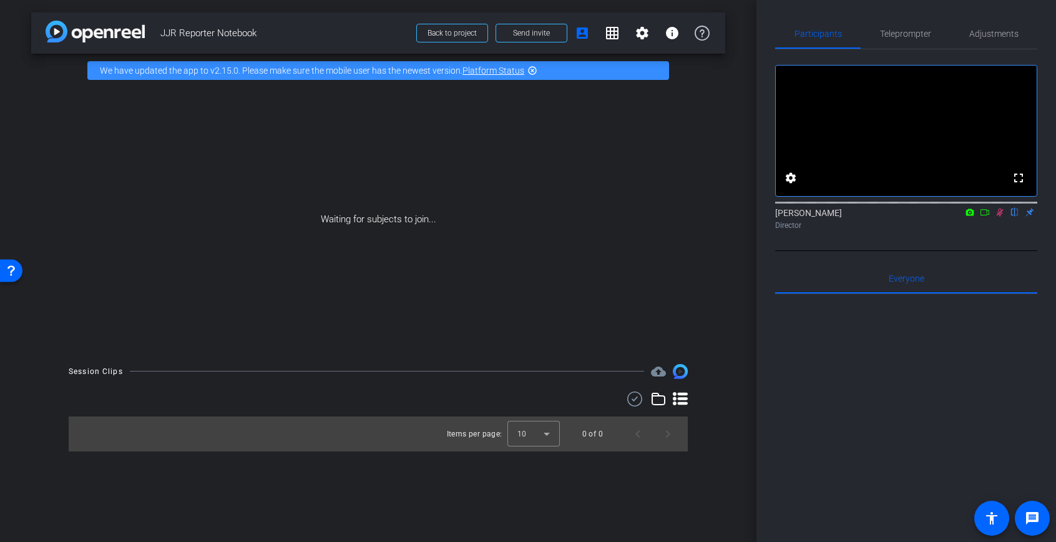
click at [982, 217] on icon at bounding box center [985, 212] width 10 height 9
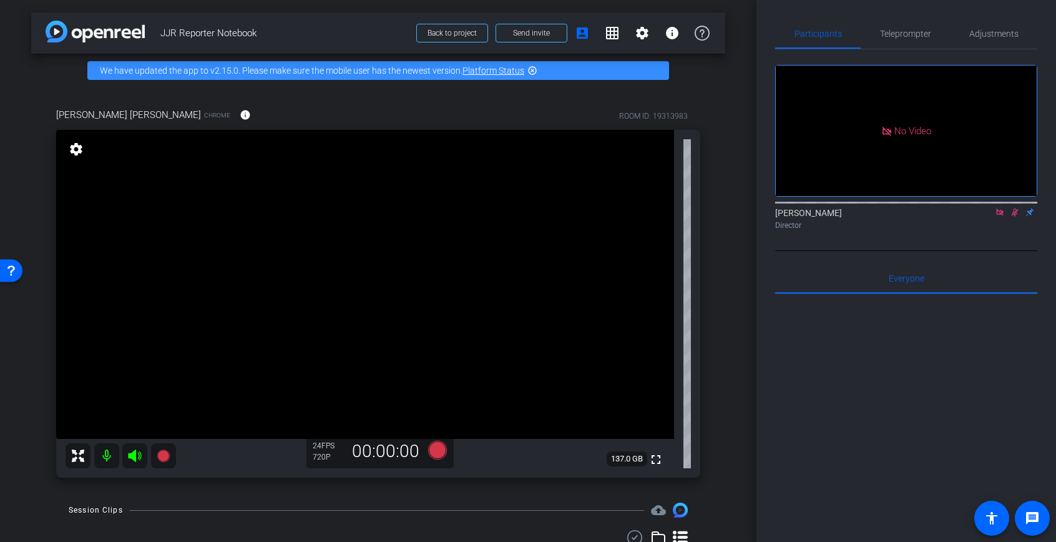
click at [995, 217] on icon at bounding box center [1000, 212] width 10 height 9
click at [1009, 217] on mat-icon "flip" at bounding box center [1014, 211] width 15 height 11
click at [1000, 217] on icon at bounding box center [1000, 212] width 10 height 9
click at [1011, 217] on mat-icon "flip" at bounding box center [1014, 211] width 15 height 11
click at [643, 39] on mat-icon "settings" at bounding box center [642, 33] width 15 height 15
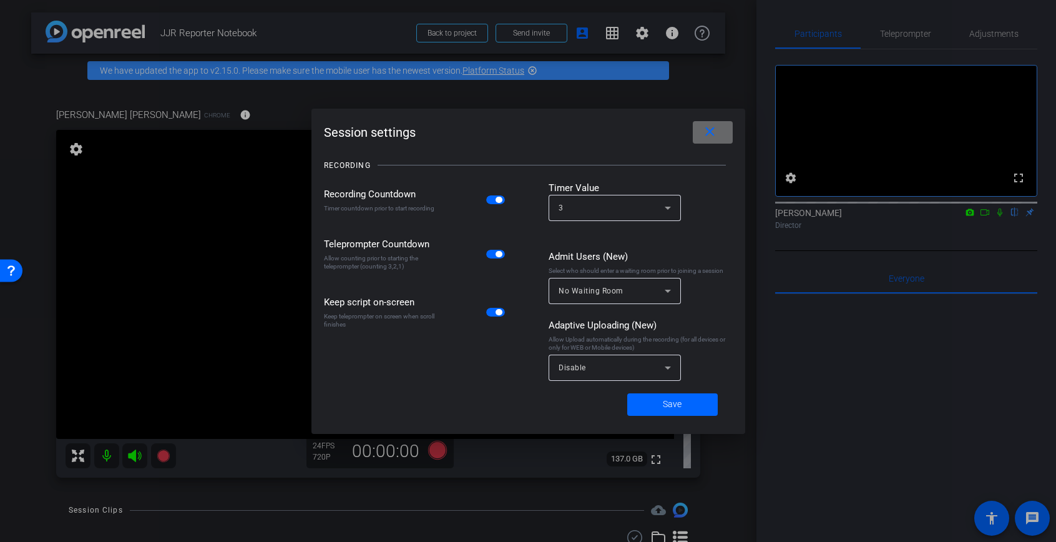
click at [711, 134] on mat-icon "close" at bounding box center [710, 132] width 16 height 16
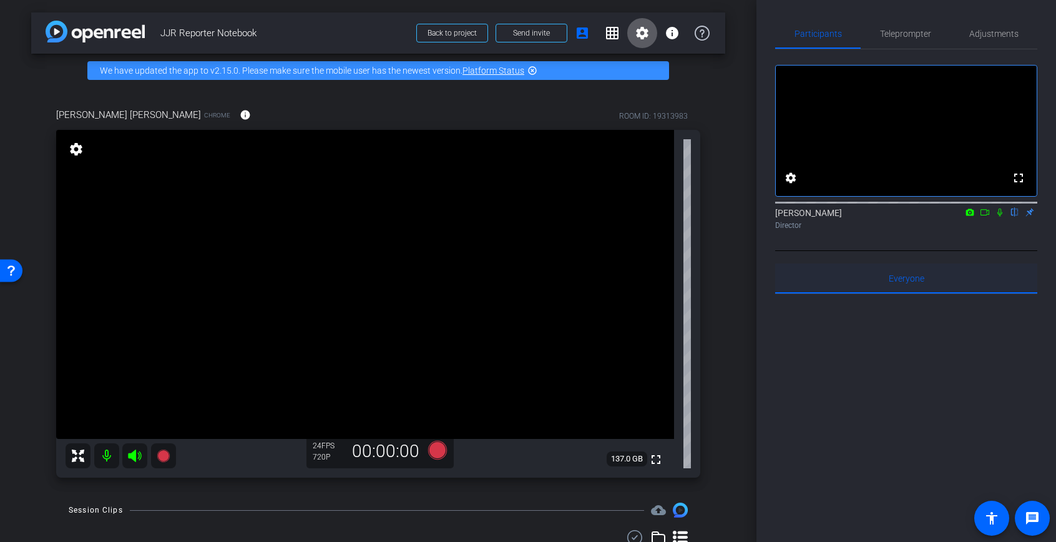
click at [879, 286] on div "Everyone 0" at bounding box center [906, 278] width 262 height 30
click at [649, 44] on span at bounding box center [642, 33] width 30 height 30
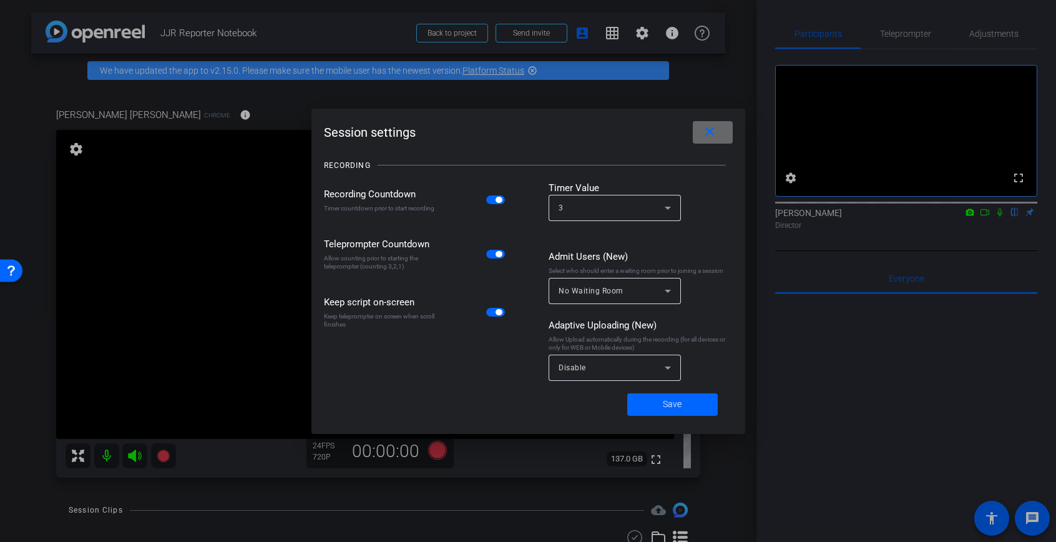
click at [708, 137] on mat-icon "close" at bounding box center [710, 132] width 16 height 16
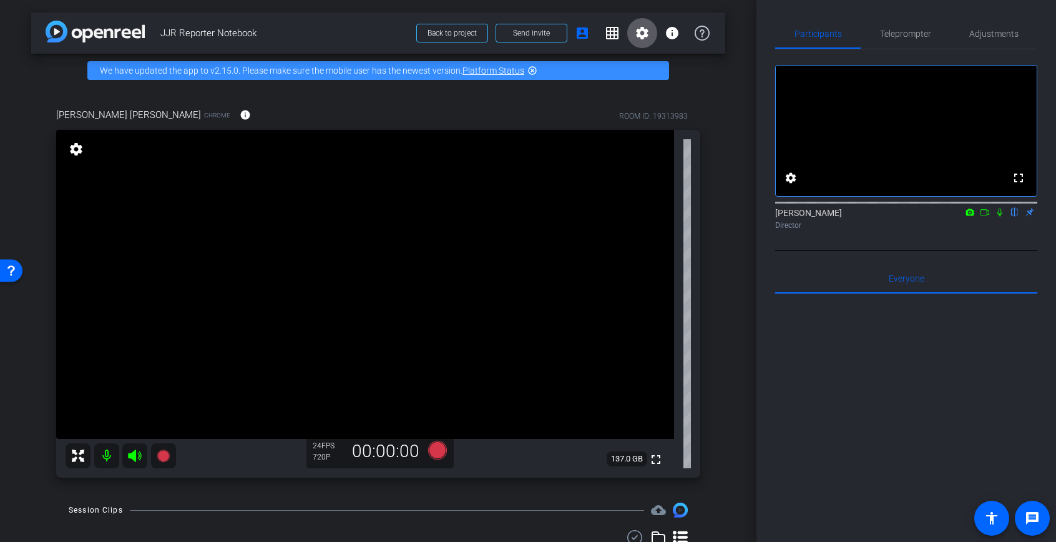
click at [74, 149] on mat-icon "settings" at bounding box center [75, 149] width 17 height 15
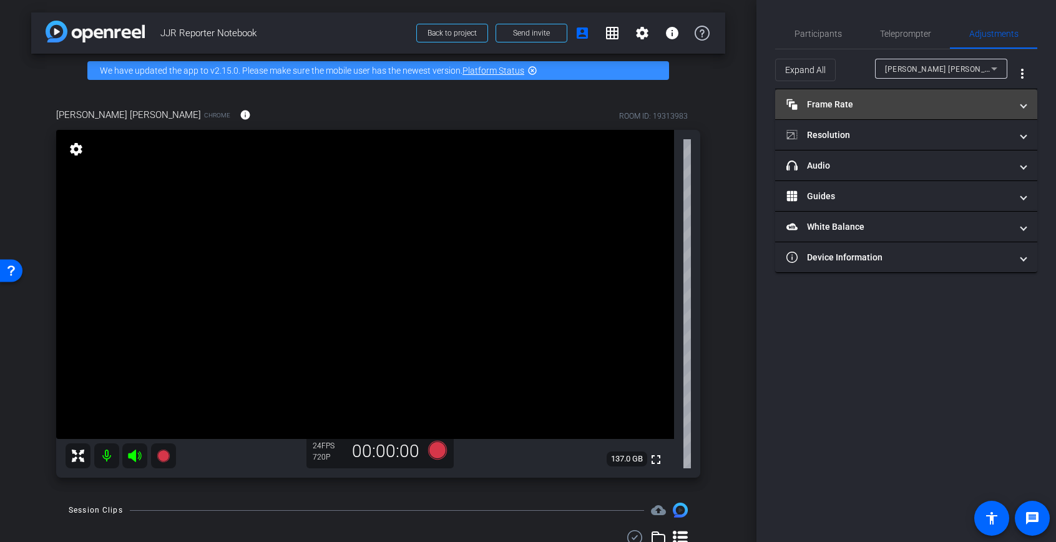
click at [868, 115] on mat-expansion-panel-header "Frame Rate Frame Rate" at bounding box center [906, 104] width 262 height 30
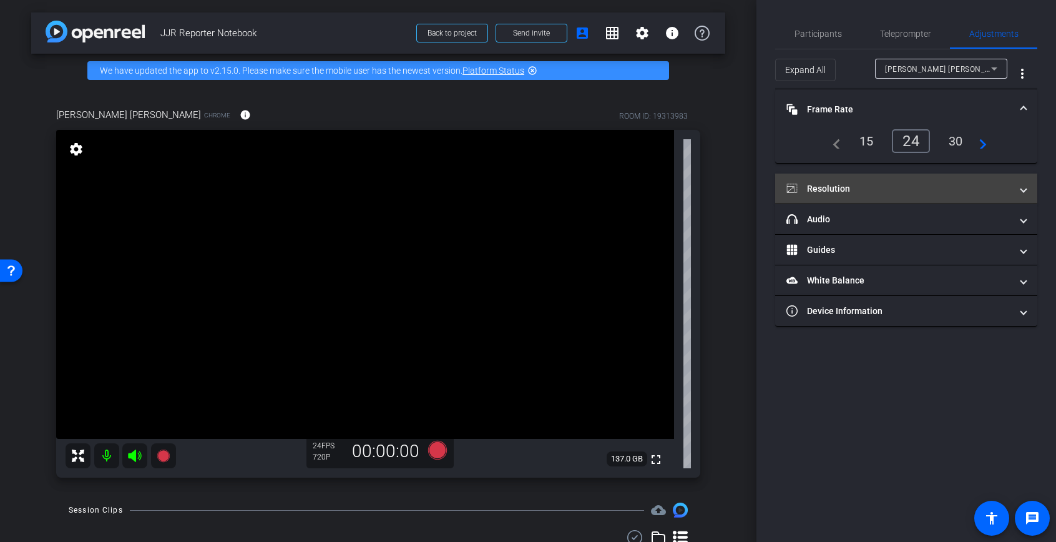
click at [887, 195] on mat-panel-title "Resolution" at bounding box center [898, 188] width 225 height 13
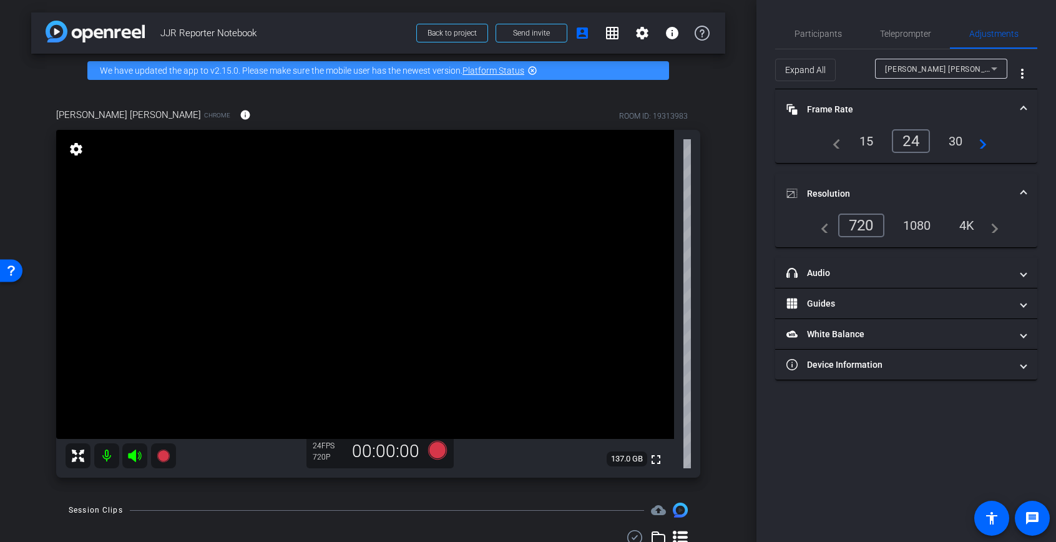
click at [903, 228] on div "1080" at bounding box center [917, 225] width 47 height 21
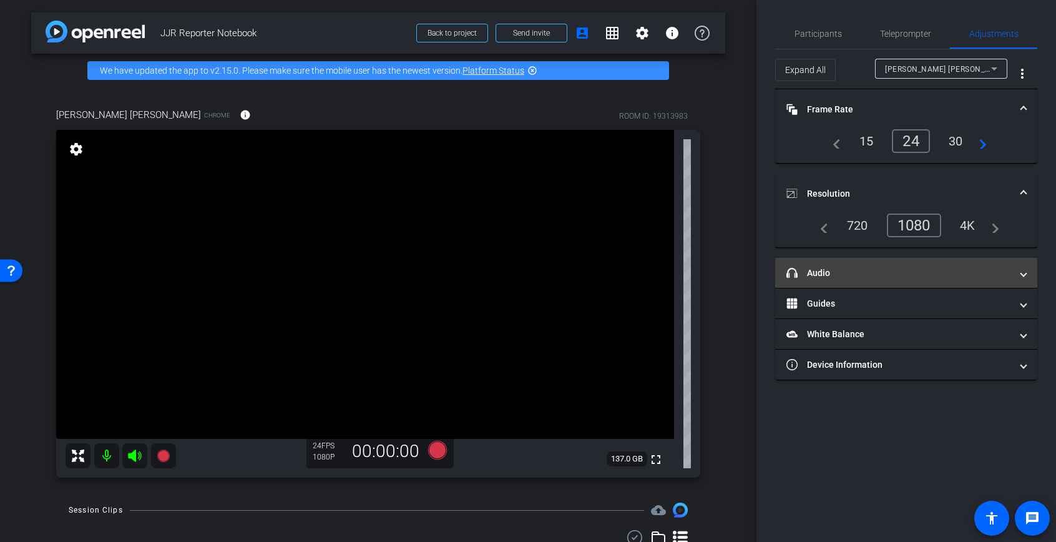
click at [870, 277] on mat-panel-title "headphone icon Audio" at bounding box center [898, 273] width 225 height 13
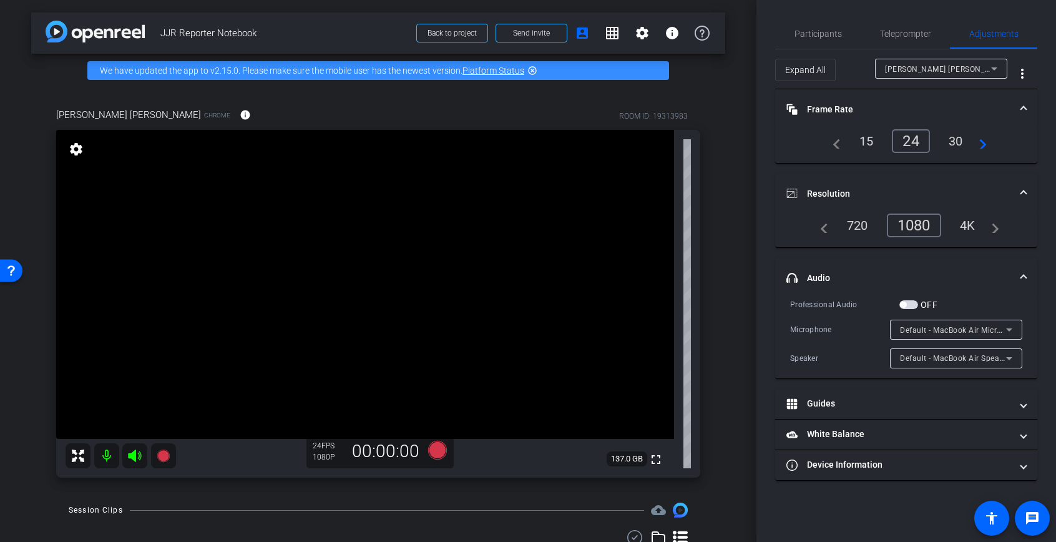
click at [871, 272] on mat-panel-title "headphone icon Audio" at bounding box center [898, 278] width 225 height 13
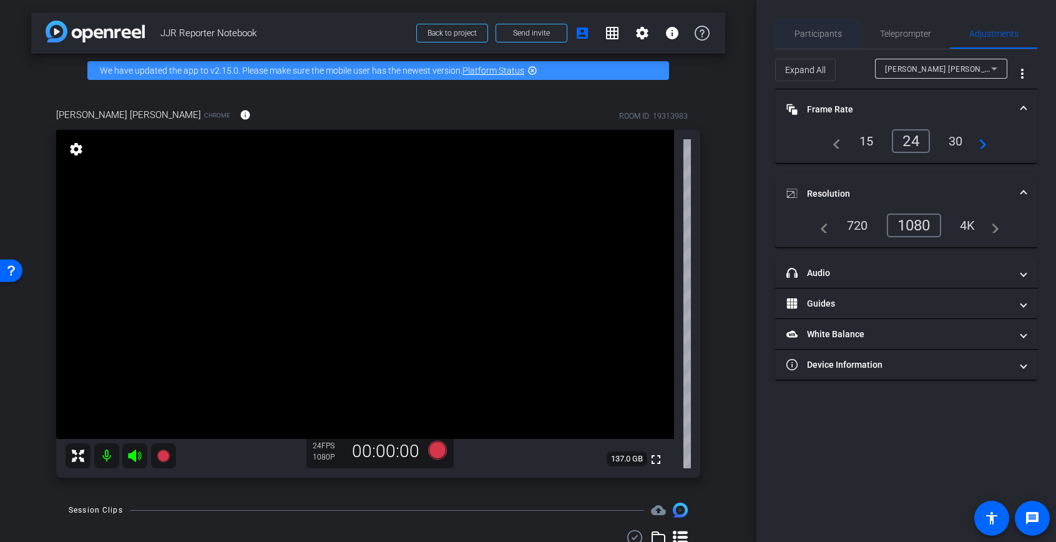
click at [809, 36] on span "Participants" at bounding box center [818, 33] width 47 height 9
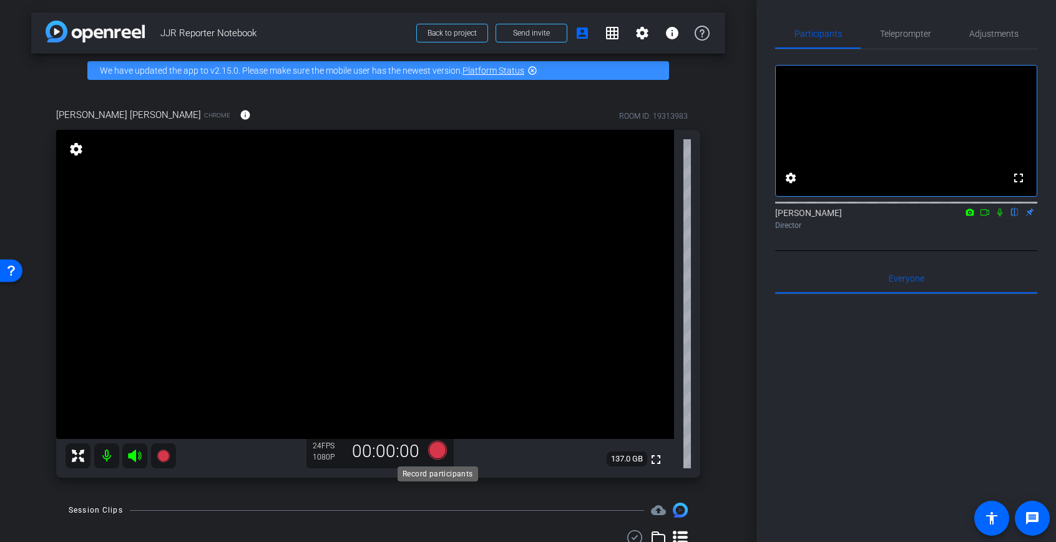
click at [437, 454] on icon at bounding box center [437, 450] width 19 height 19
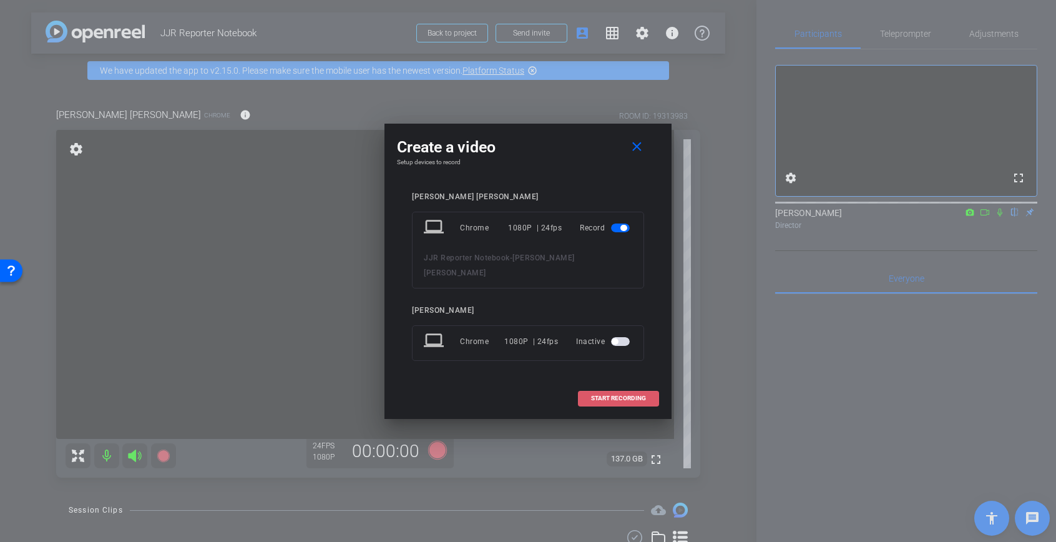
click at [625, 395] on span "START RECORDING" at bounding box center [618, 398] width 55 height 6
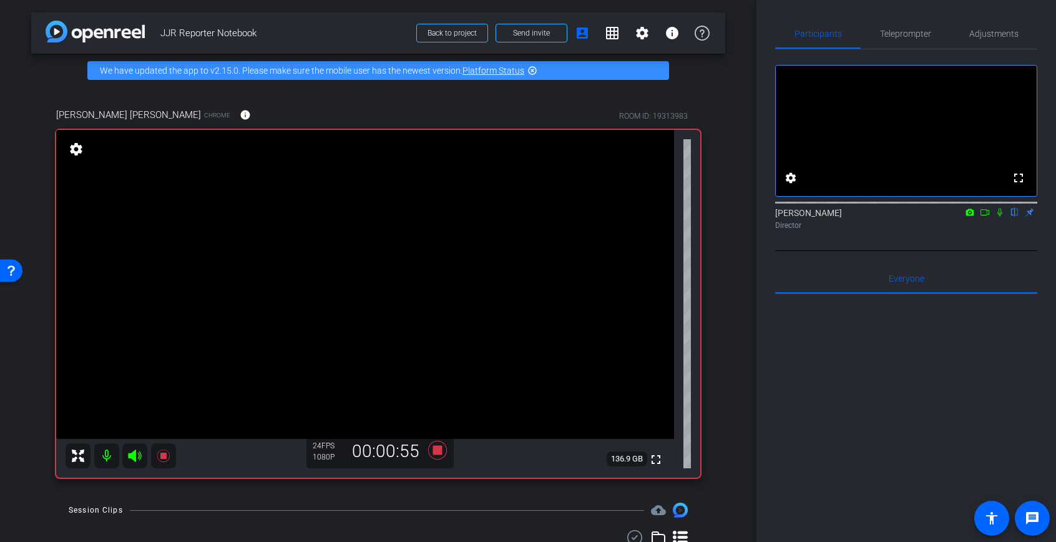
click at [984, 217] on icon at bounding box center [985, 212] width 10 height 9
click at [1014, 217] on icon at bounding box center [1015, 212] width 10 height 9
click at [1014, 218] on mat-icon at bounding box center [1014, 212] width 15 height 11
click at [1019, 217] on icon at bounding box center [1015, 212] width 10 height 9
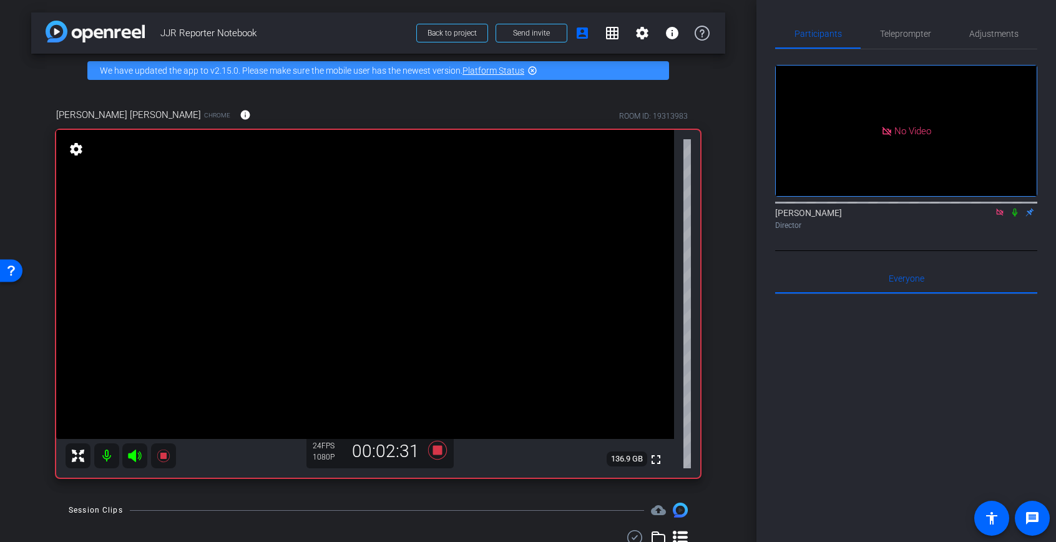
click at [1016, 217] on icon at bounding box center [1014, 212] width 5 height 8
click at [1014, 217] on icon at bounding box center [1015, 212] width 7 height 8
click at [1012, 217] on icon at bounding box center [1015, 212] width 10 height 9
click at [1014, 217] on icon at bounding box center [1015, 212] width 7 height 8
click at [1014, 217] on icon at bounding box center [1014, 212] width 5 height 8
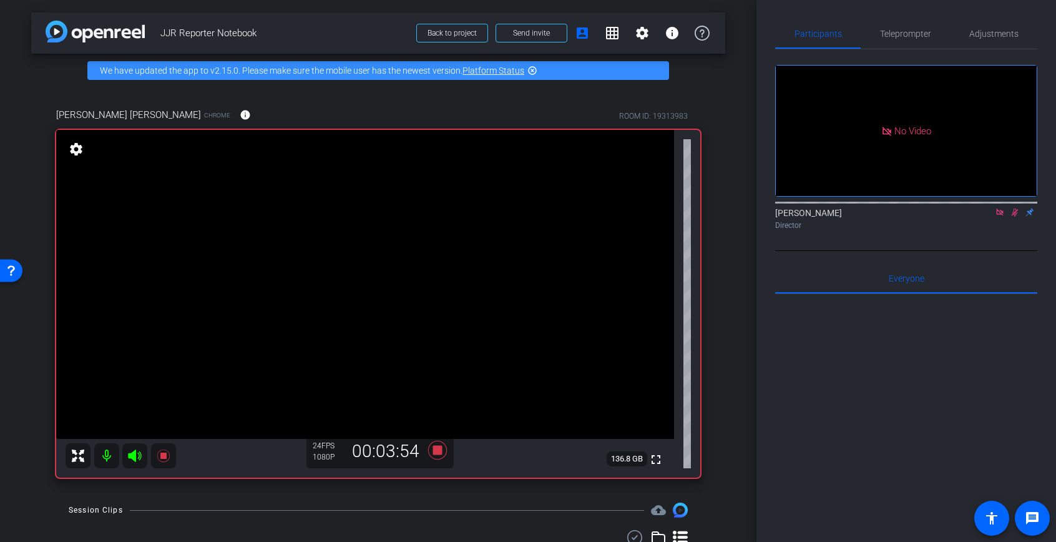
click at [1016, 217] on icon at bounding box center [1015, 212] width 7 height 8
click at [1016, 217] on icon at bounding box center [1015, 212] width 10 height 9
click at [1016, 217] on icon at bounding box center [1015, 212] width 7 height 8
click at [1014, 217] on icon at bounding box center [1014, 212] width 5 height 8
click at [1017, 217] on icon at bounding box center [1015, 212] width 10 height 9
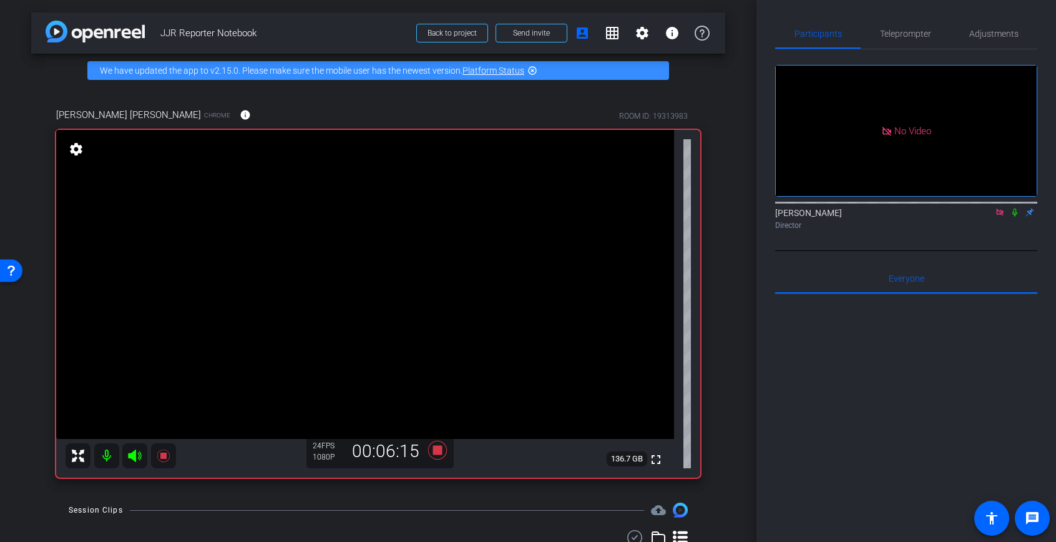
click at [1012, 217] on icon at bounding box center [1015, 212] width 10 height 9
click at [1011, 218] on mat-icon at bounding box center [1014, 212] width 15 height 11
click at [1014, 231] on div "Director" at bounding box center [906, 225] width 262 height 11
click at [1014, 231] on div "Alice Barlow Director" at bounding box center [906, 219] width 262 height 24
click at [1014, 217] on icon at bounding box center [1015, 212] width 10 height 9
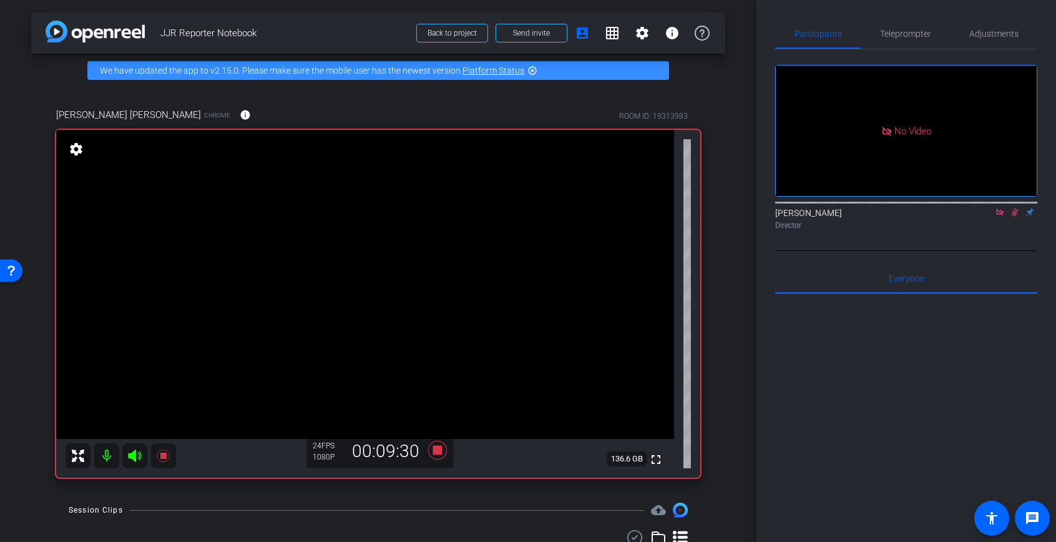
click at [1014, 217] on icon at bounding box center [1015, 212] width 7 height 8
click at [1012, 217] on icon at bounding box center [1015, 212] width 10 height 9
click at [1014, 217] on icon at bounding box center [1015, 212] width 10 height 9
click at [1014, 217] on icon at bounding box center [1014, 212] width 5 height 8
click at [1016, 217] on icon at bounding box center [1015, 212] width 7 height 8
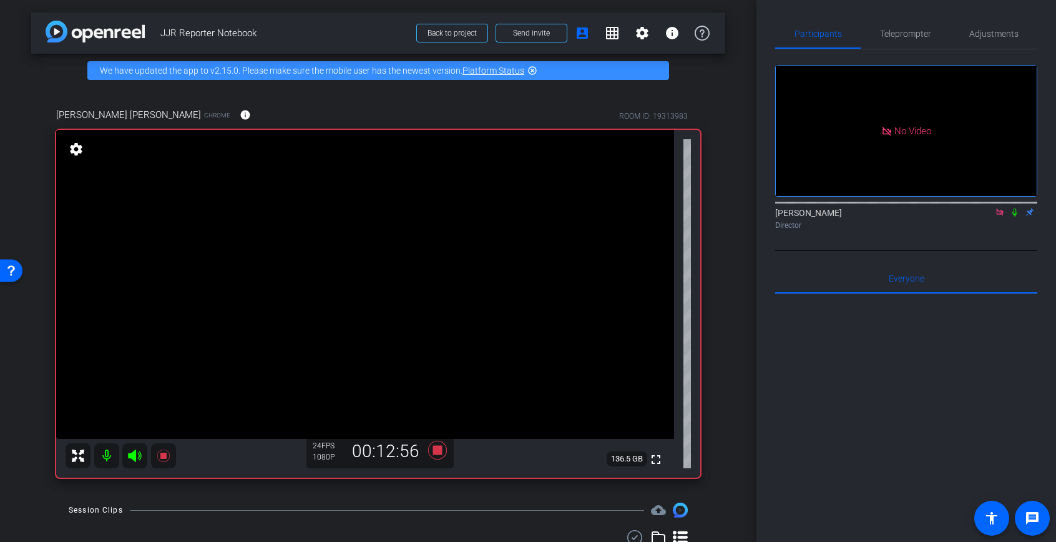
click at [1013, 231] on div "Alice Barlow Director" at bounding box center [906, 219] width 262 height 24
click at [1014, 217] on icon at bounding box center [1015, 212] width 10 height 9
drag, startPoint x: 1016, startPoint y: 232, endPoint x: 1007, endPoint y: 274, distance: 43.3
click at [1004, 280] on div "No Video Alice Barlow Director Everyone 0 Mark all read To: Everyone Mark all r…" at bounding box center [906, 362] width 262 height 627
click at [1008, 218] on mat-icon at bounding box center [1014, 212] width 15 height 11
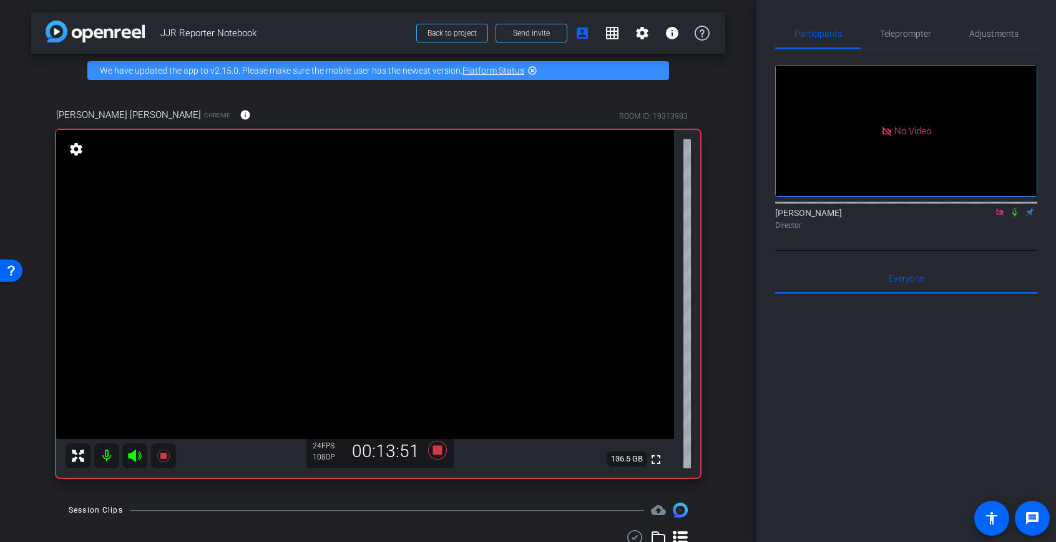
click at [1015, 217] on icon at bounding box center [1014, 212] width 5 height 8
click at [1014, 217] on icon at bounding box center [1015, 212] width 10 height 9
click at [1014, 217] on icon at bounding box center [1014, 212] width 5 height 8
click at [1018, 217] on icon at bounding box center [1015, 212] width 10 height 9
click at [1014, 217] on icon at bounding box center [1015, 212] width 10 height 9
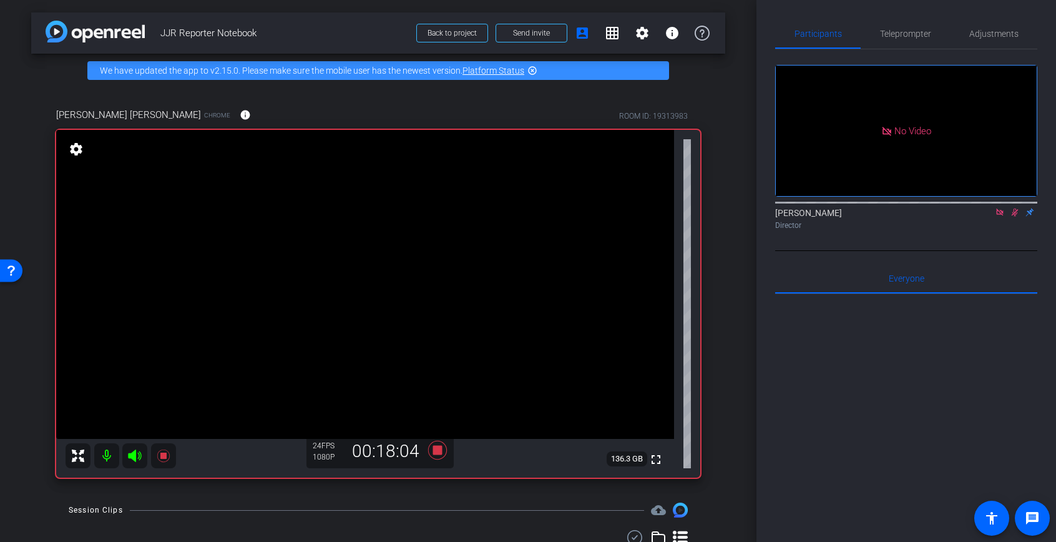
click at [1015, 217] on icon at bounding box center [1015, 212] width 10 height 9
click at [1014, 217] on icon at bounding box center [1015, 212] width 10 height 9
click at [1014, 217] on icon at bounding box center [1015, 212] width 7 height 8
click at [1013, 217] on icon at bounding box center [1015, 212] width 10 height 9
click at [1012, 217] on icon at bounding box center [1015, 212] width 10 height 9
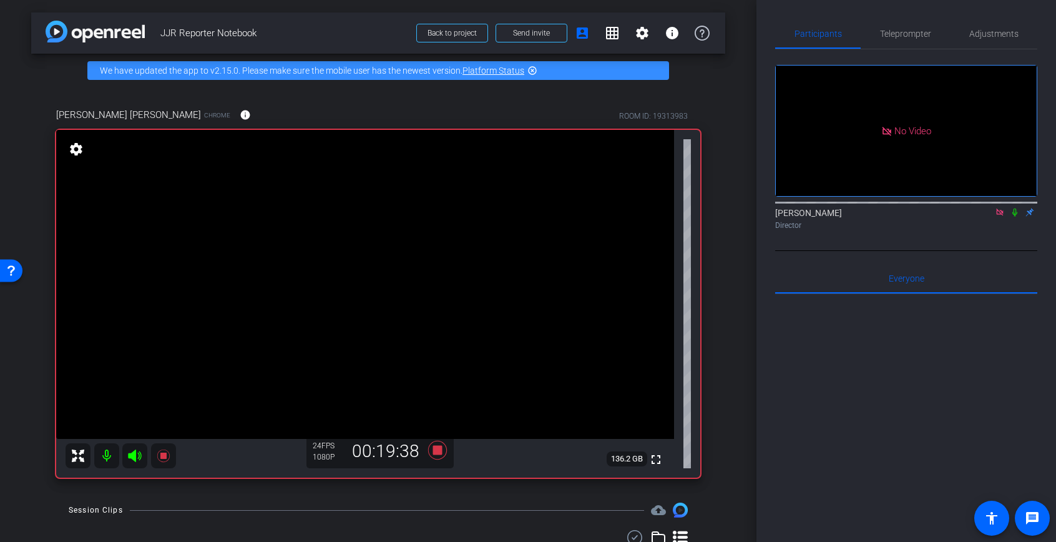
click at [1014, 217] on icon at bounding box center [1015, 212] width 10 height 9
click at [1015, 217] on icon at bounding box center [1015, 212] width 7 height 8
click at [1013, 217] on icon at bounding box center [1014, 212] width 5 height 8
click at [1014, 217] on icon at bounding box center [1015, 212] width 7 height 8
click at [1014, 217] on icon at bounding box center [1014, 212] width 5 height 8
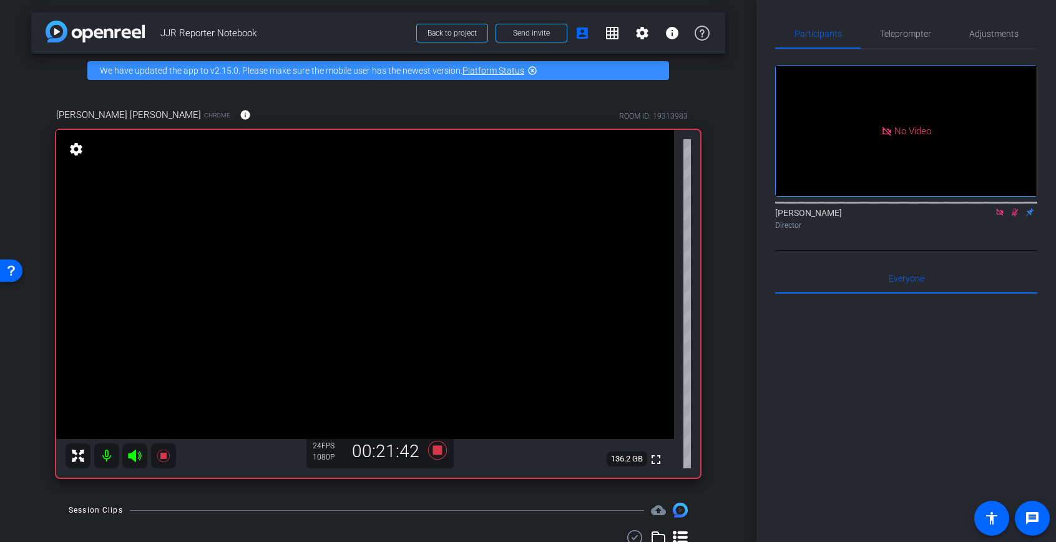
click at [1013, 217] on icon at bounding box center [1015, 212] width 10 height 9
click at [1015, 217] on icon at bounding box center [1015, 212] width 10 height 9
click at [1014, 218] on mat-icon at bounding box center [1014, 212] width 15 height 11
click at [1021, 218] on mat-icon at bounding box center [1014, 212] width 15 height 11
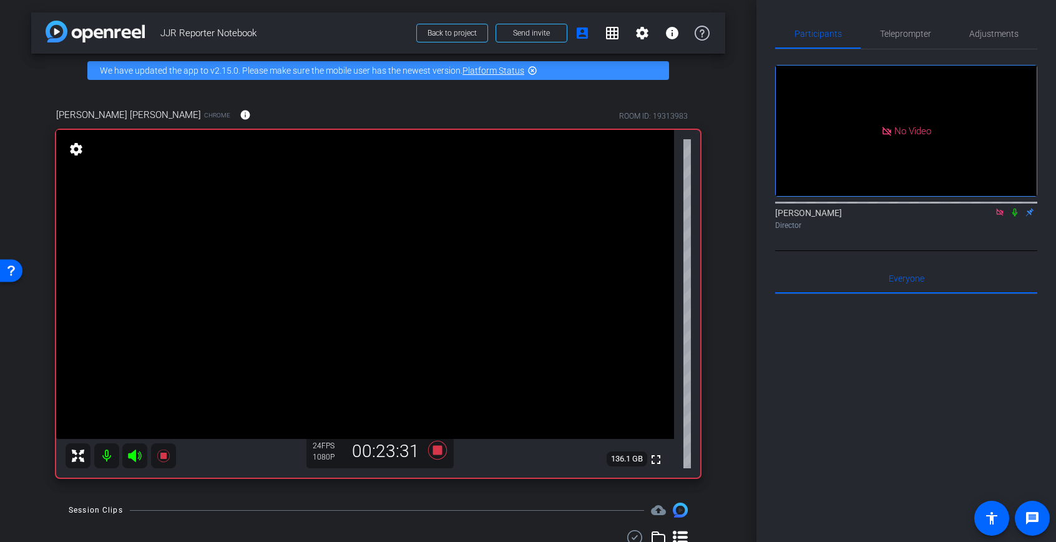
click at [1012, 217] on icon at bounding box center [1015, 212] width 10 height 9
click at [1015, 217] on icon at bounding box center [1015, 212] width 10 height 9
click at [1001, 215] on icon at bounding box center [999, 211] width 7 height 7
click at [438, 451] on icon at bounding box center [437, 450] width 19 height 19
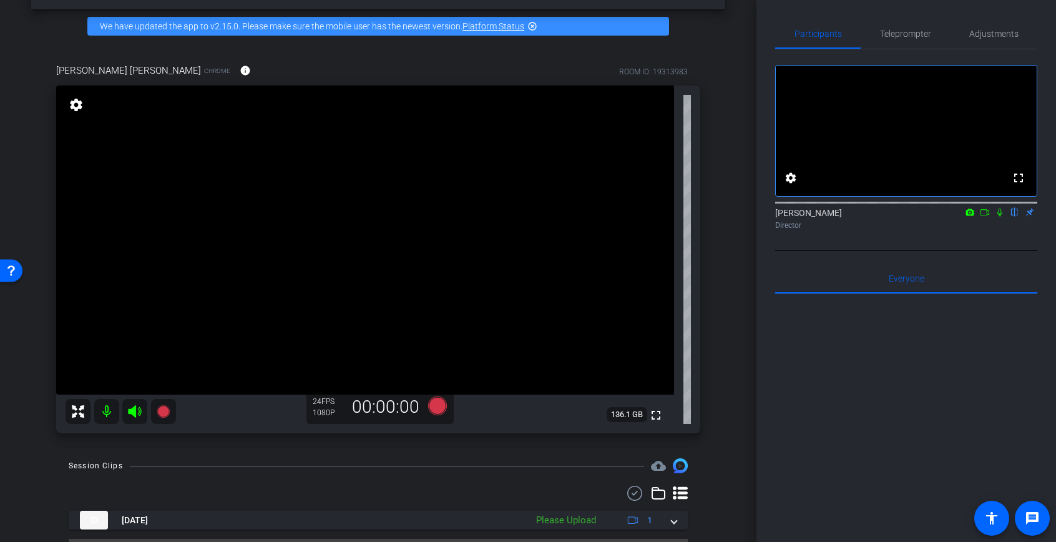
scroll to position [76, 0]
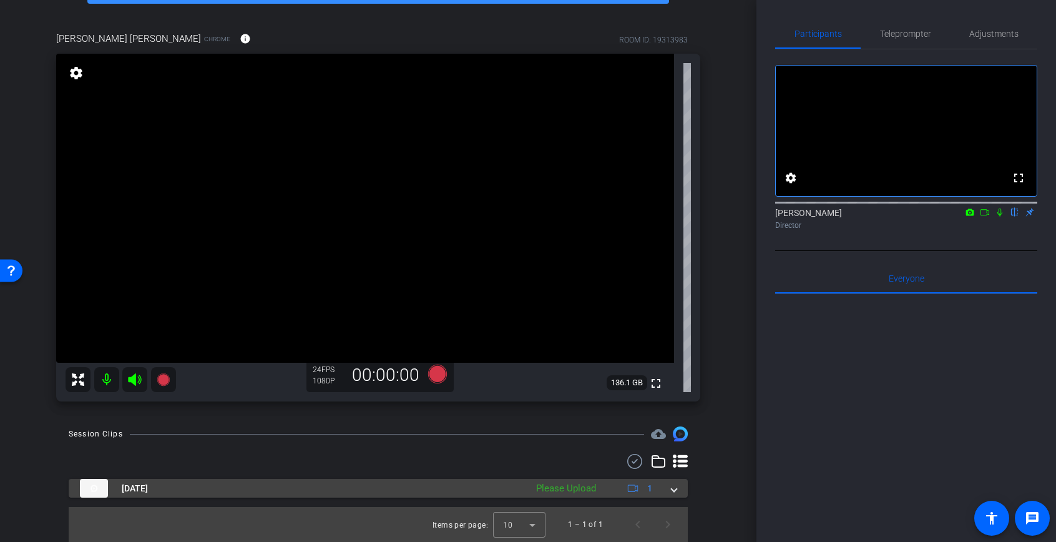
click at [675, 491] on span at bounding box center [674, 488] width 5 height 13
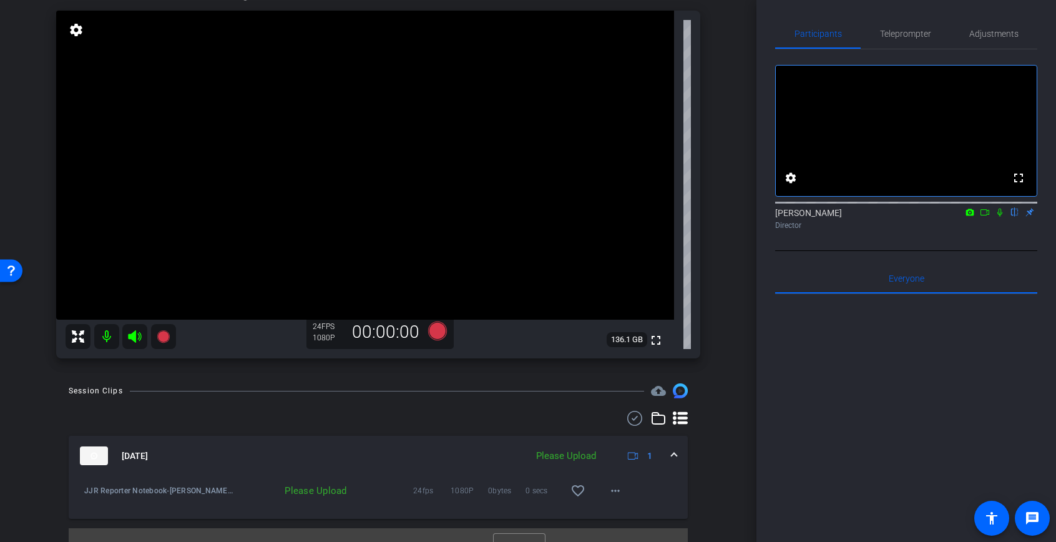
scroll to position [140, 0]
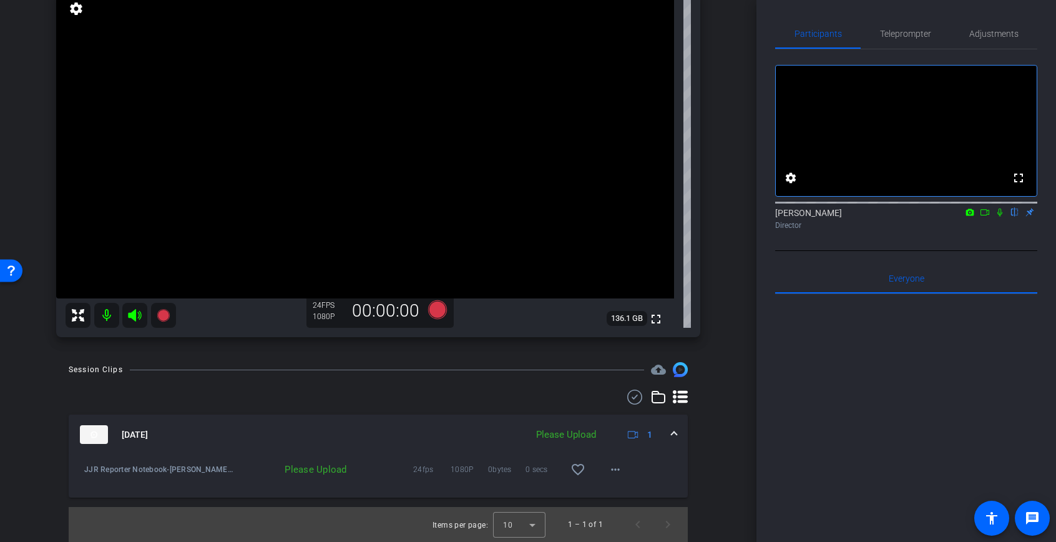
click at [321, 469] on div "Please Upload" at bounding box center [293, 469] width 119 height 12
click at [567, 438] on mat-panel-description "Uploading 1" at bounding box center [568, 434] width 188 height 19
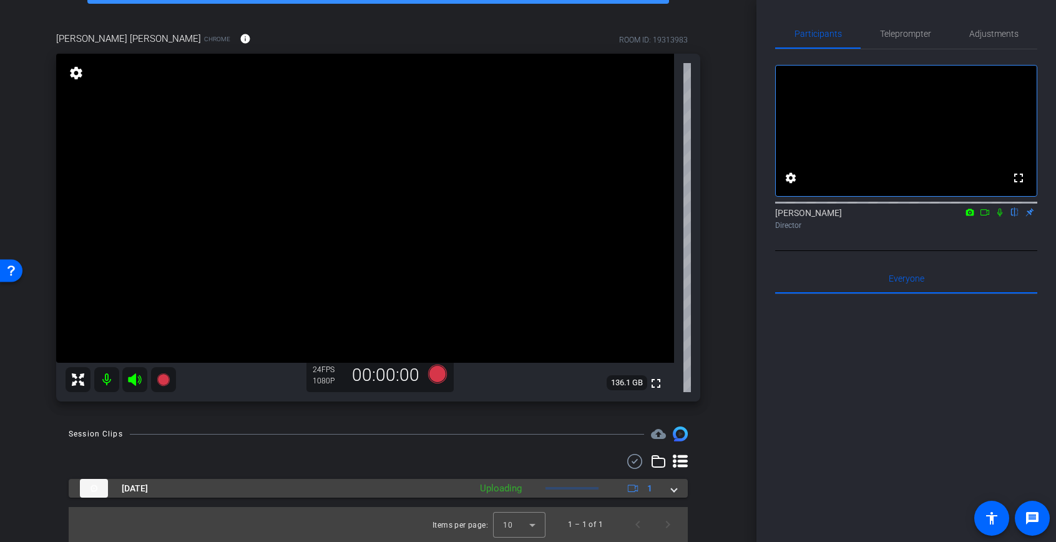
scroll to position [76, 0]
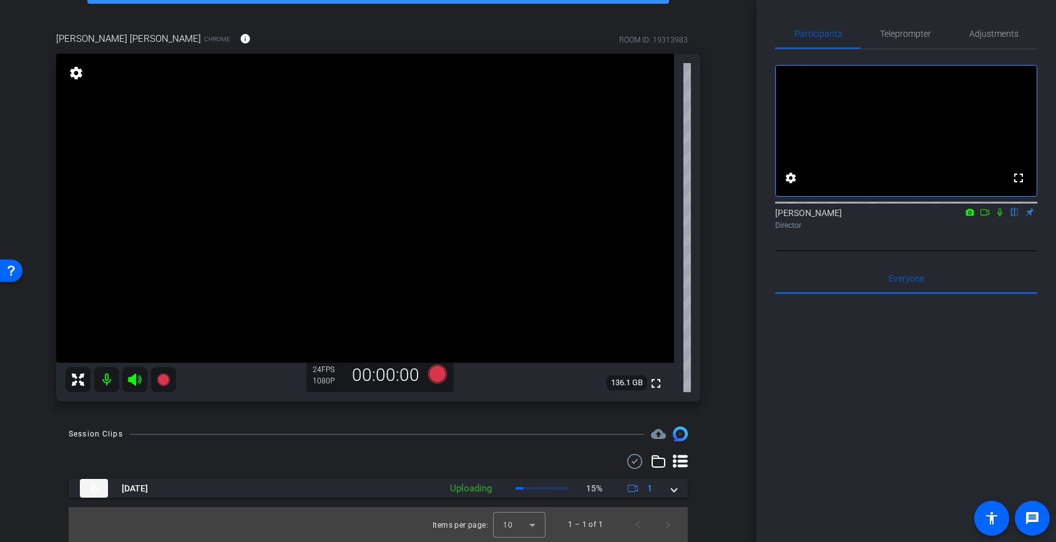
click at [982, 217] on icon at bounding box center [985, 212] width 10 height 9
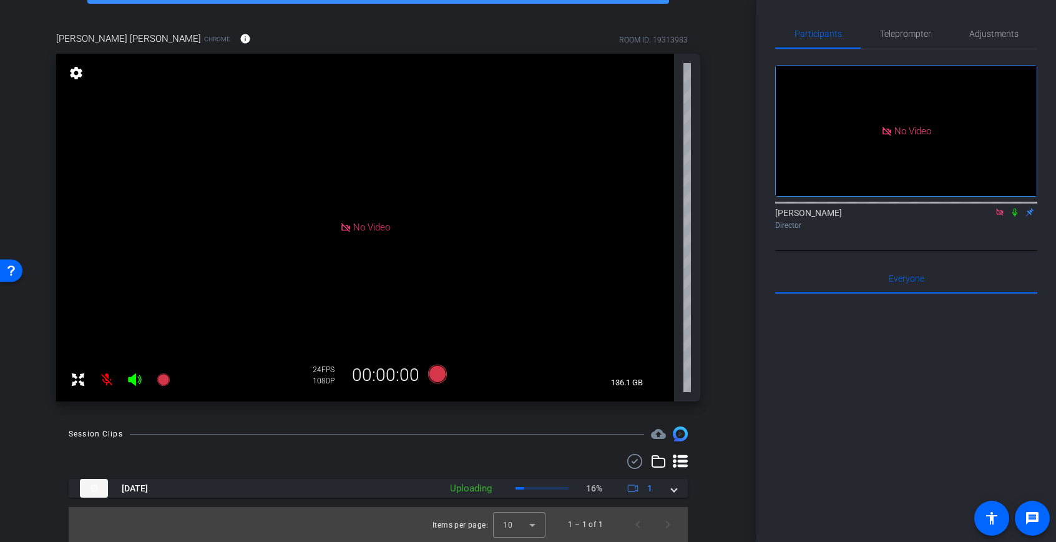
click at [1011, 217] on icon at bounding box center [1015, 212] width 10 height 9
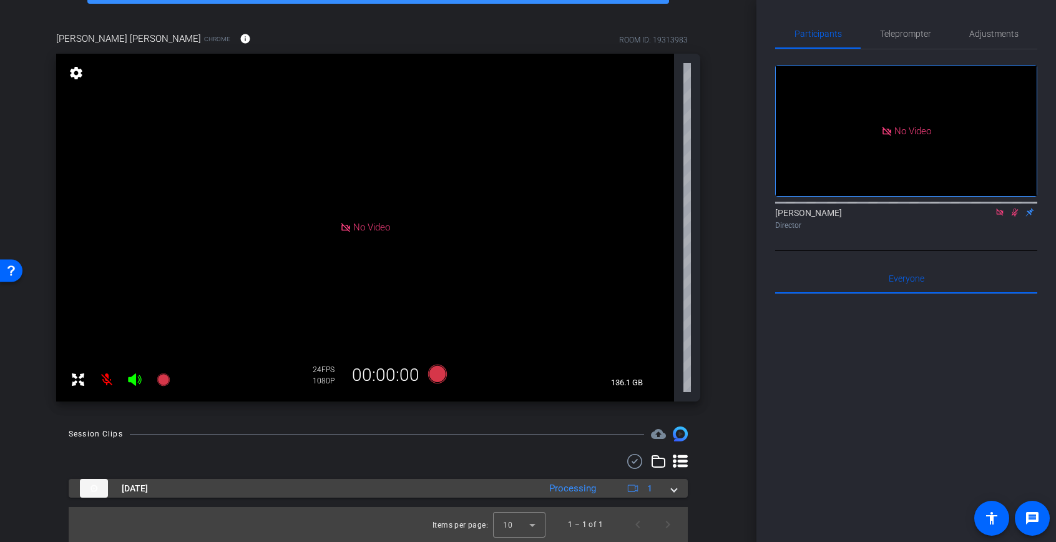
click at [566, 485] on div "Processing" at bounding box center [572, 488] width 59 height 14
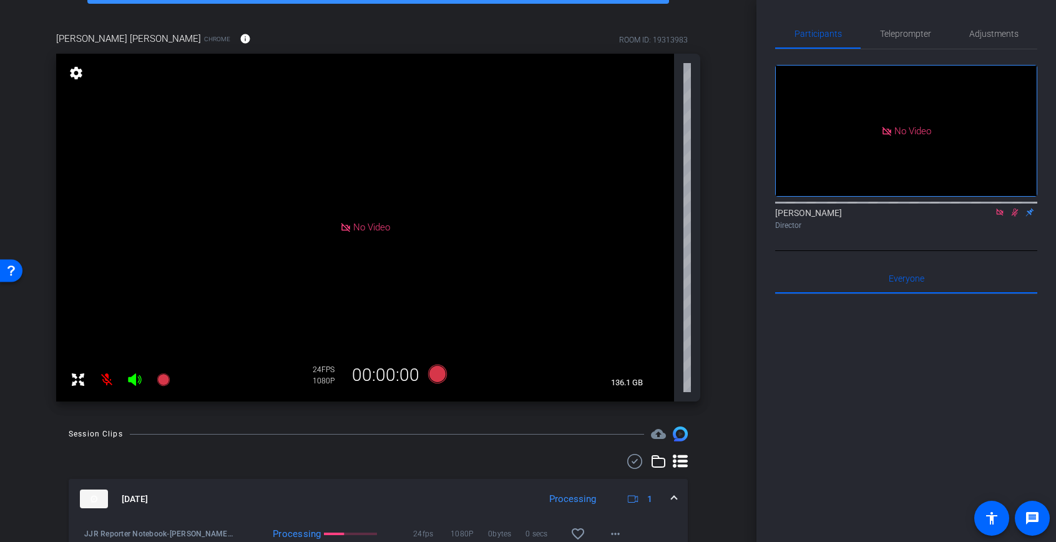
scroll to position [140, 0]
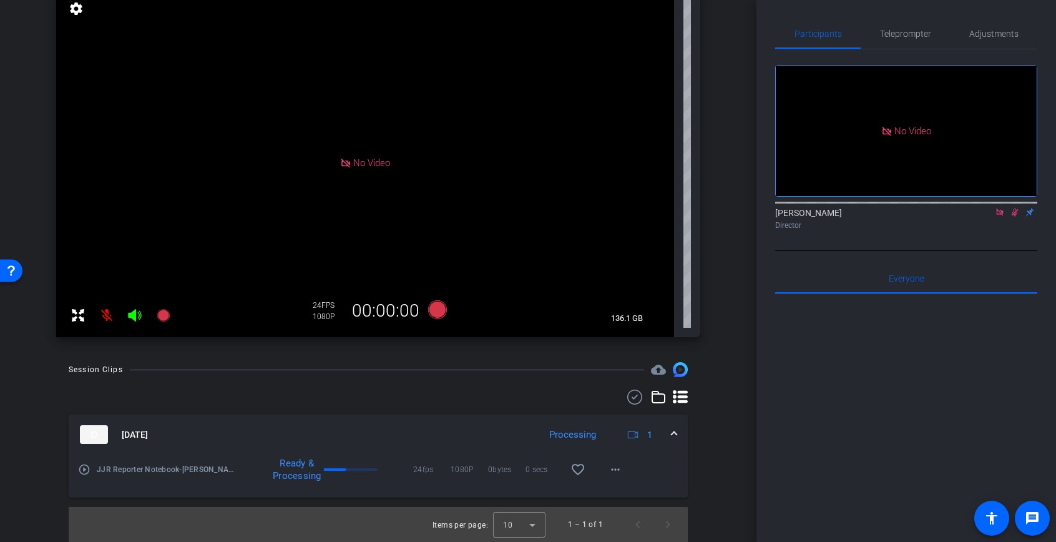
click at [670, 431] on div "Aug 12, 2025 Processing 1" at bounding box center [376, 434] width 592 height 19
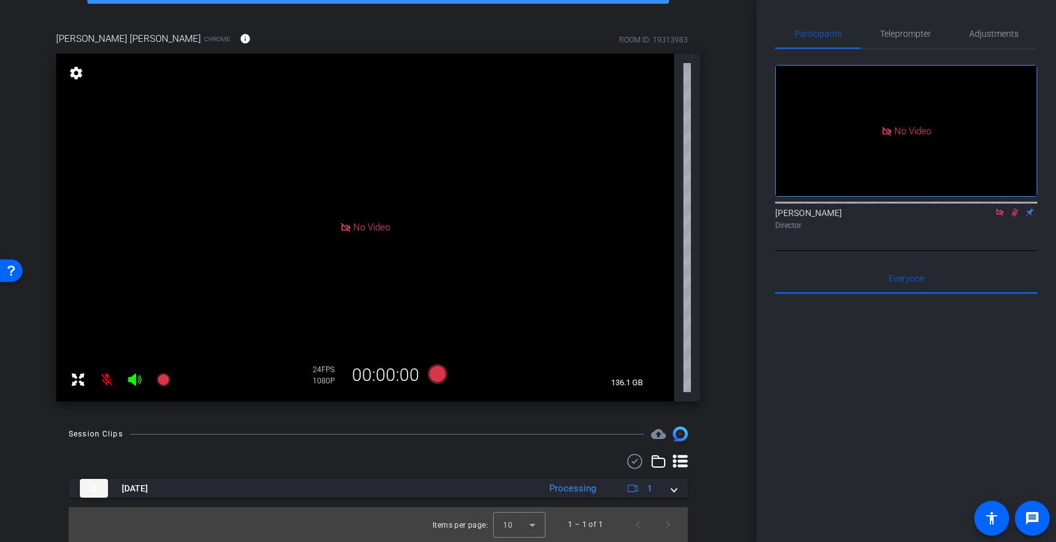
scroll to position [76, 0]
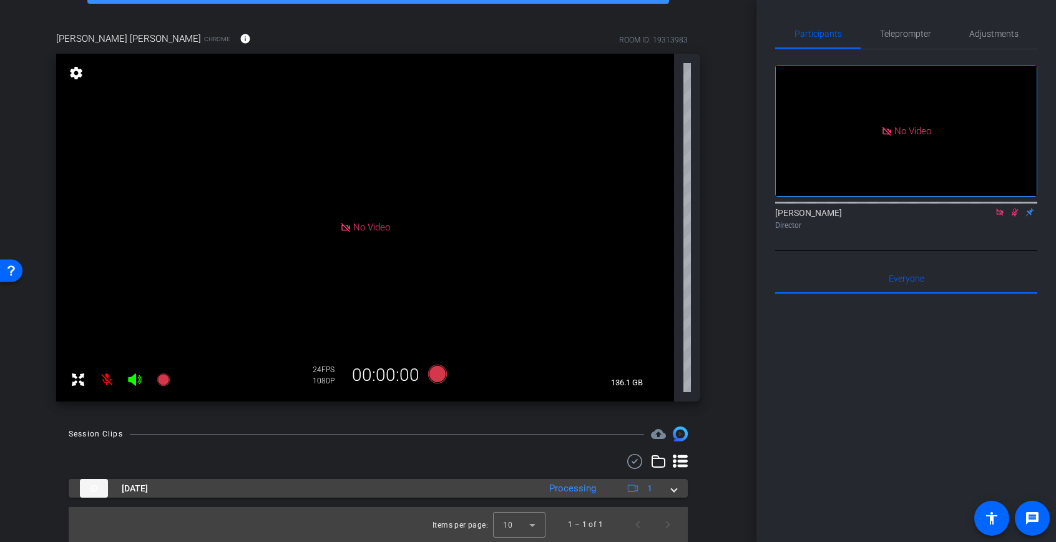
click at [670, 491] on div "Aug 12, 2025 Processing 1" at bounding box center [376, 488] width 592 height 19
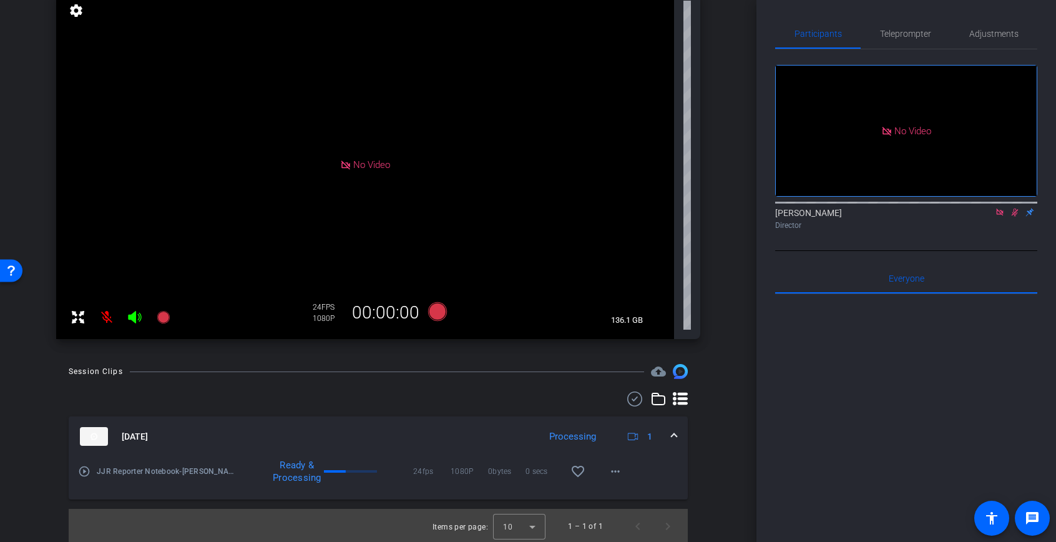
scroll to position [140, 0]
click at [350, 469] on span at bounding box center [339, 469] width 31 height 2
click at [300, 469] on div "Ready & Processing" at bounding box center [294, 469] width 54 height 25
click at [584, 434] on div "Processing" at bounding box center [572, 435] width 59 height 14
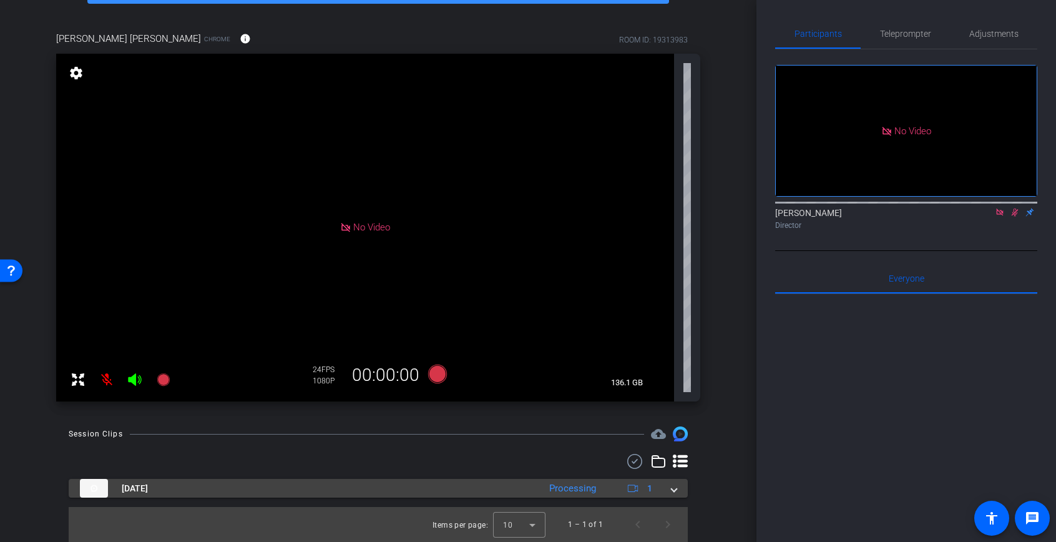
click at [637, 494] on span "1" at bounding box center [638, 488] width 27 height 15
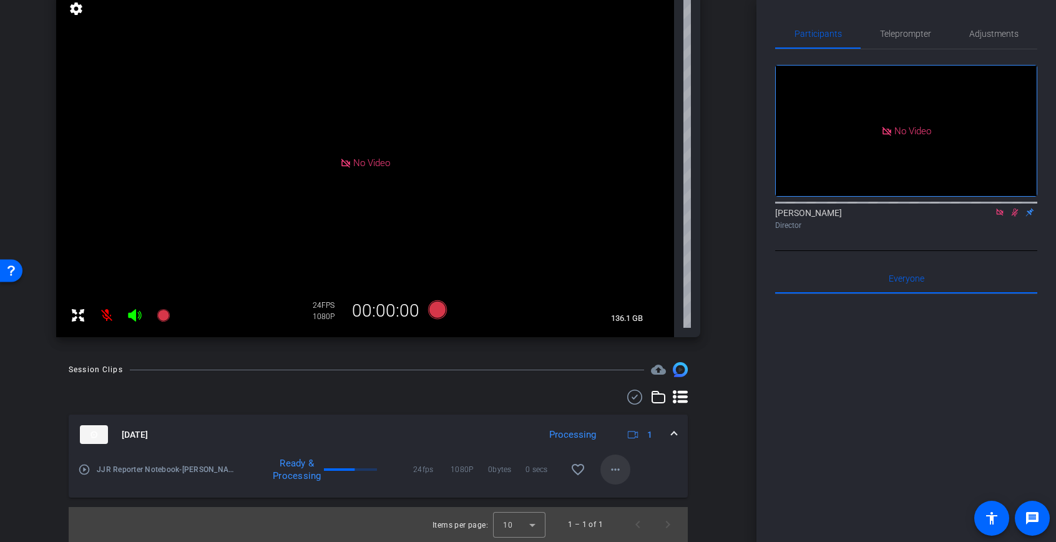
click at [618, 476] on mat-icon "more_horiz" at bounding box center [615, 469] width 15 height 15
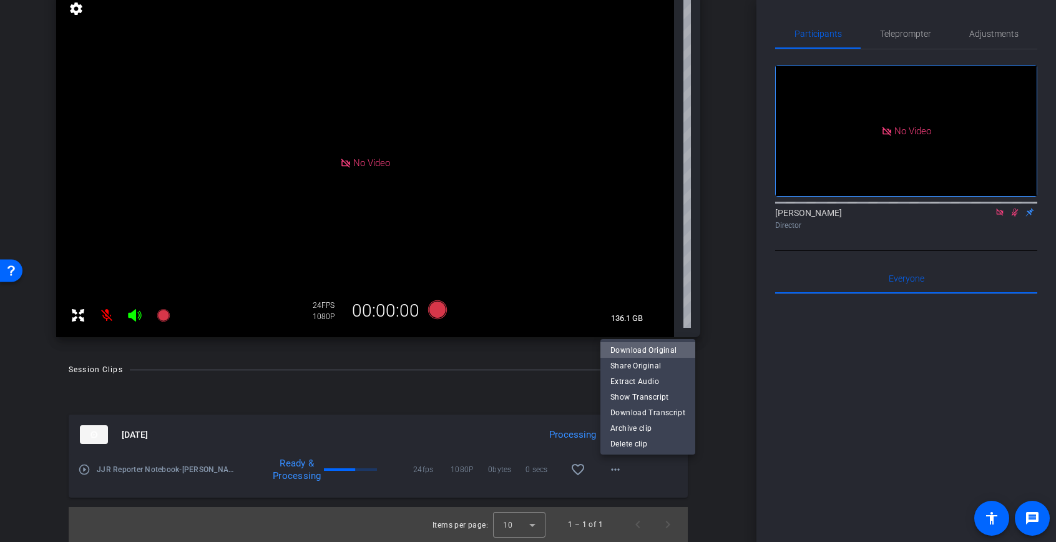
click at [668, 350] on span "Download Original" at bounding box center [647, 349] width 75 height 15
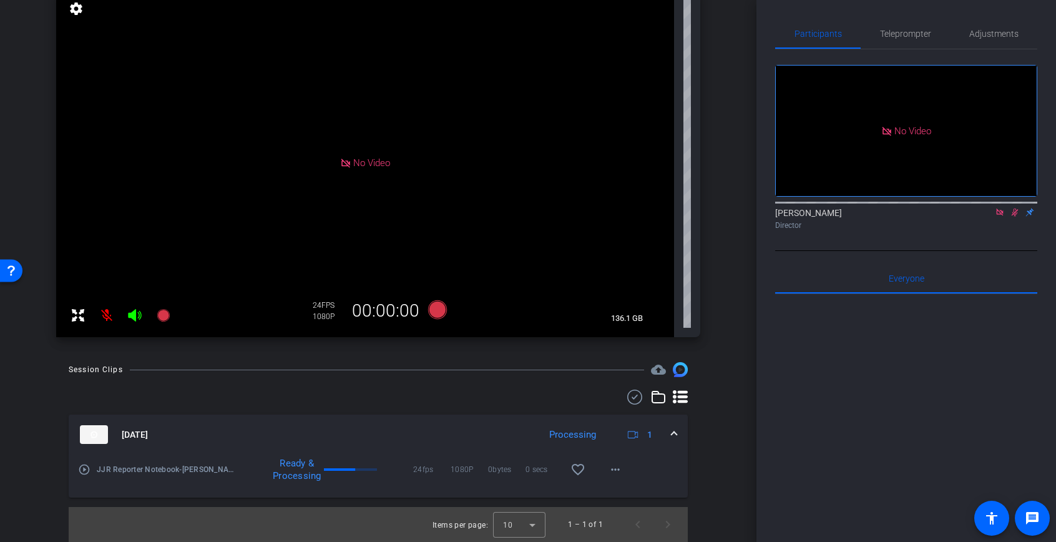
click at [739, 404] on div "arrow_back JJR Reporter Notebook Back to project Send invite account_box grid_o…" at bounding box center [378, 271] width 756 height 542
click at [615, 469] on mat-icon "more_horiz" at bounding box center [615, 469] width 15 height 15
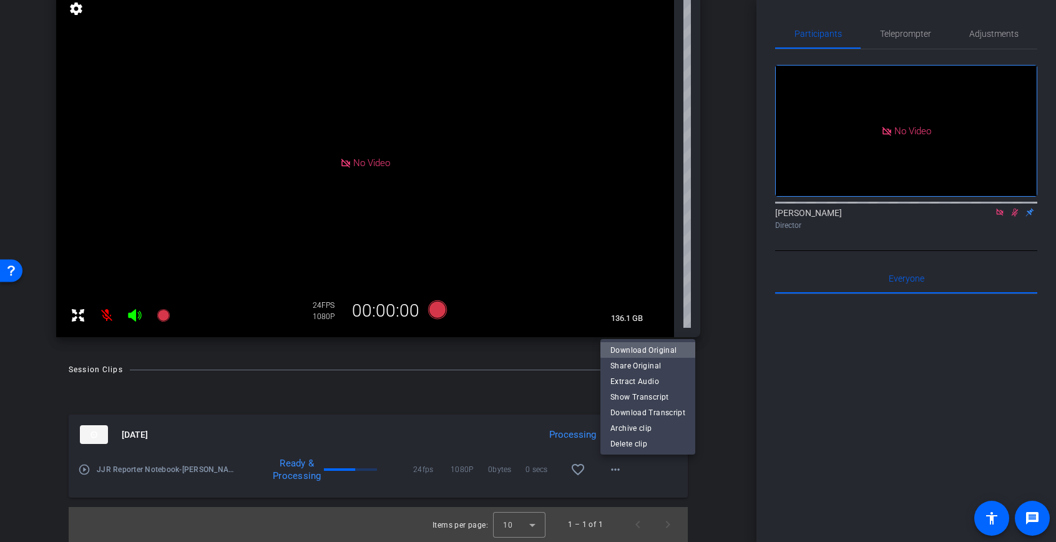
click at [670, 347] on span "Download Original" at bounding box center [647, 349] width 75 height 15
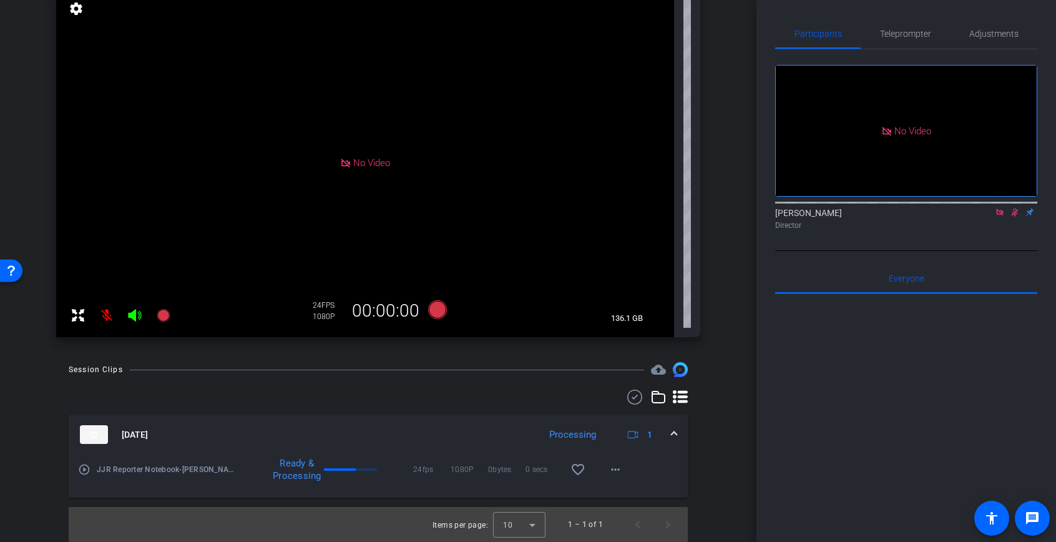
click at [678, 465] on div "play_circle_outline JJR Reporter Notebook-Jeff John Roberts-2025-08-12-16-06-52…" at bounding box center [378, 475] width 619 height 43
click at [609, 476] on mat-icon "more_horiz" at bounding box center [615, 469] width 15 height 15
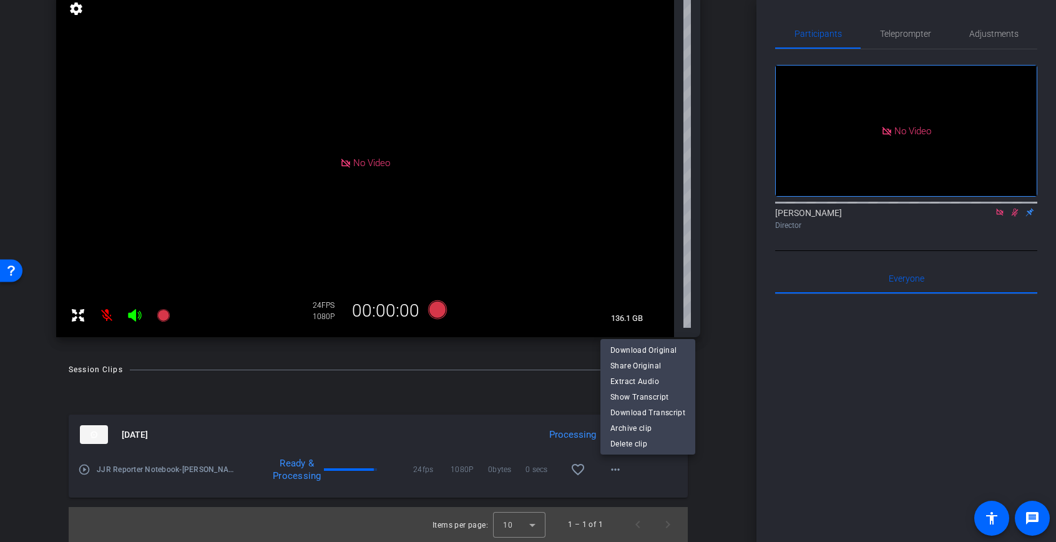
click at [457, 445] on div at bounding box center [528, 271] width 1056 height 542
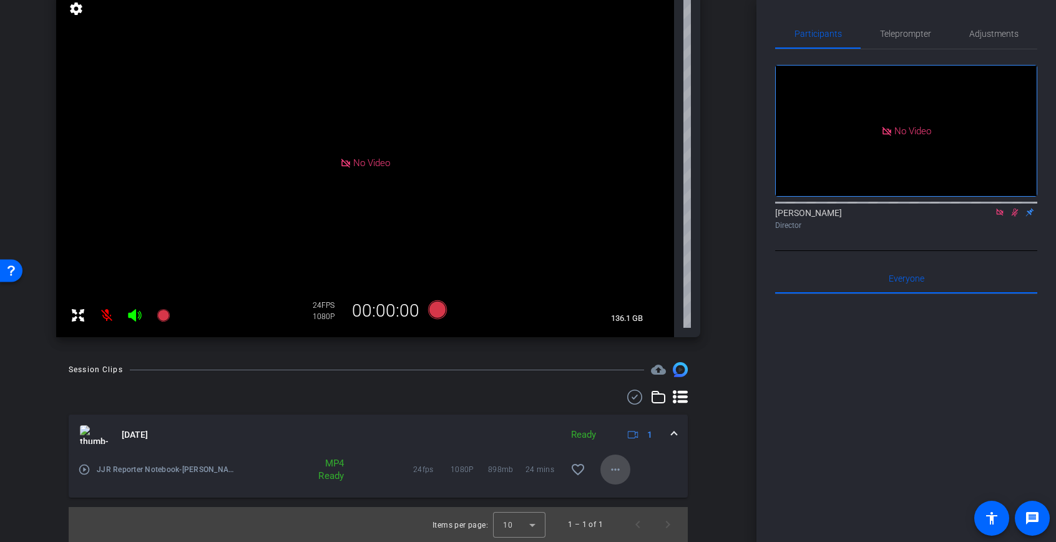
click at [615, 468] on mat-icon "more_horiz" at bounding box center [615, 469] width 15 height 15
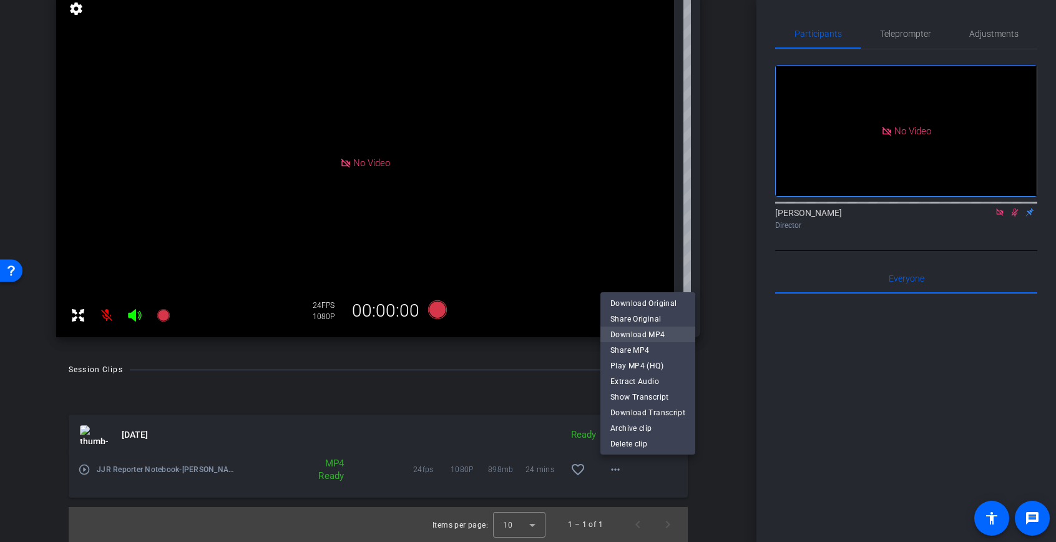
click at [650, 333] on span "Download MP4" at bounding box center [647, 333] width 75 height 15
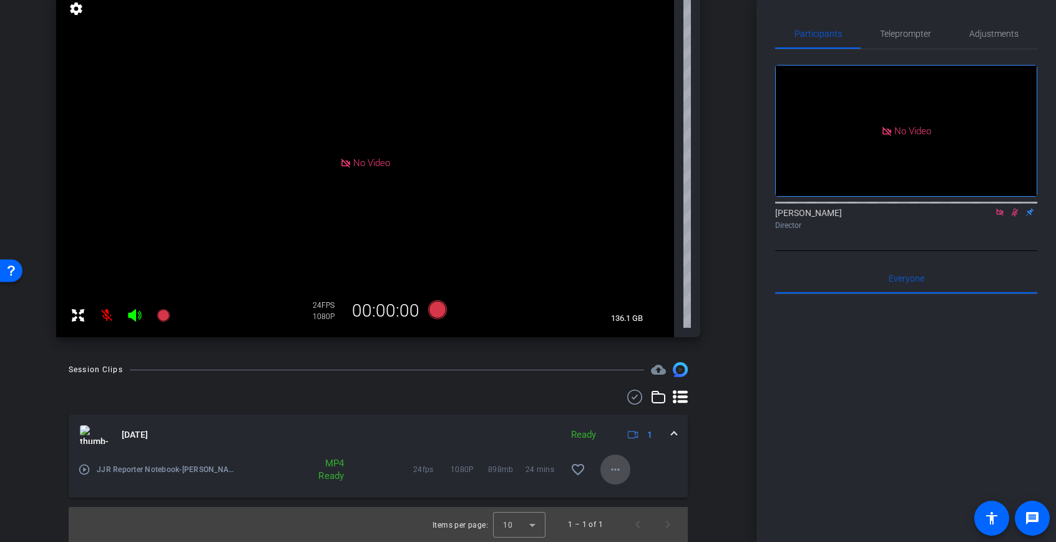
click at [618, 472] on mat-icon "more_horiz" at bounding box center [615, 469] width 15 height 15
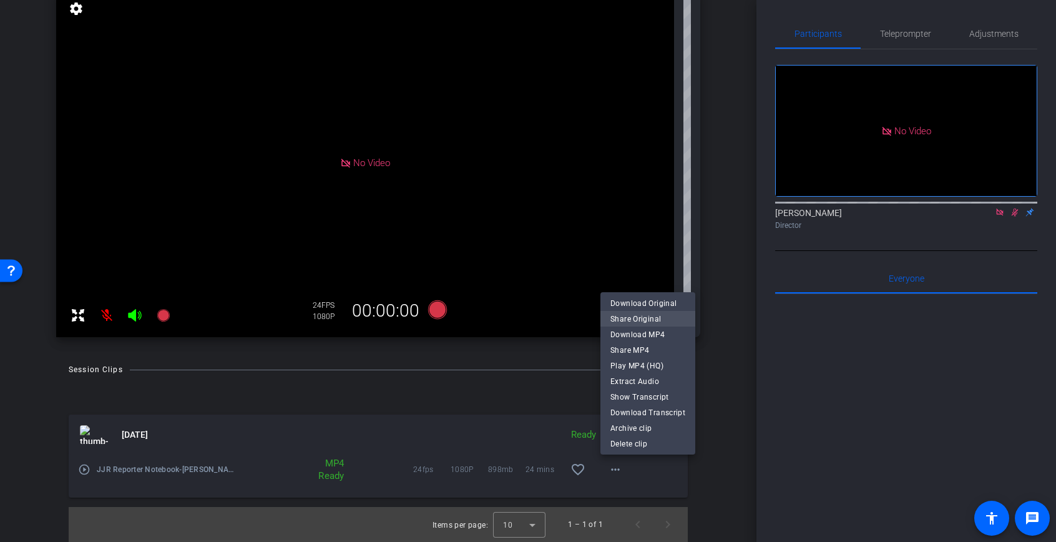
click at [644, 320] on span "Share Original" at bounding box center [647, 318] width 75 height 15
